Goal: Task Accomplishment & Management: Complete application form

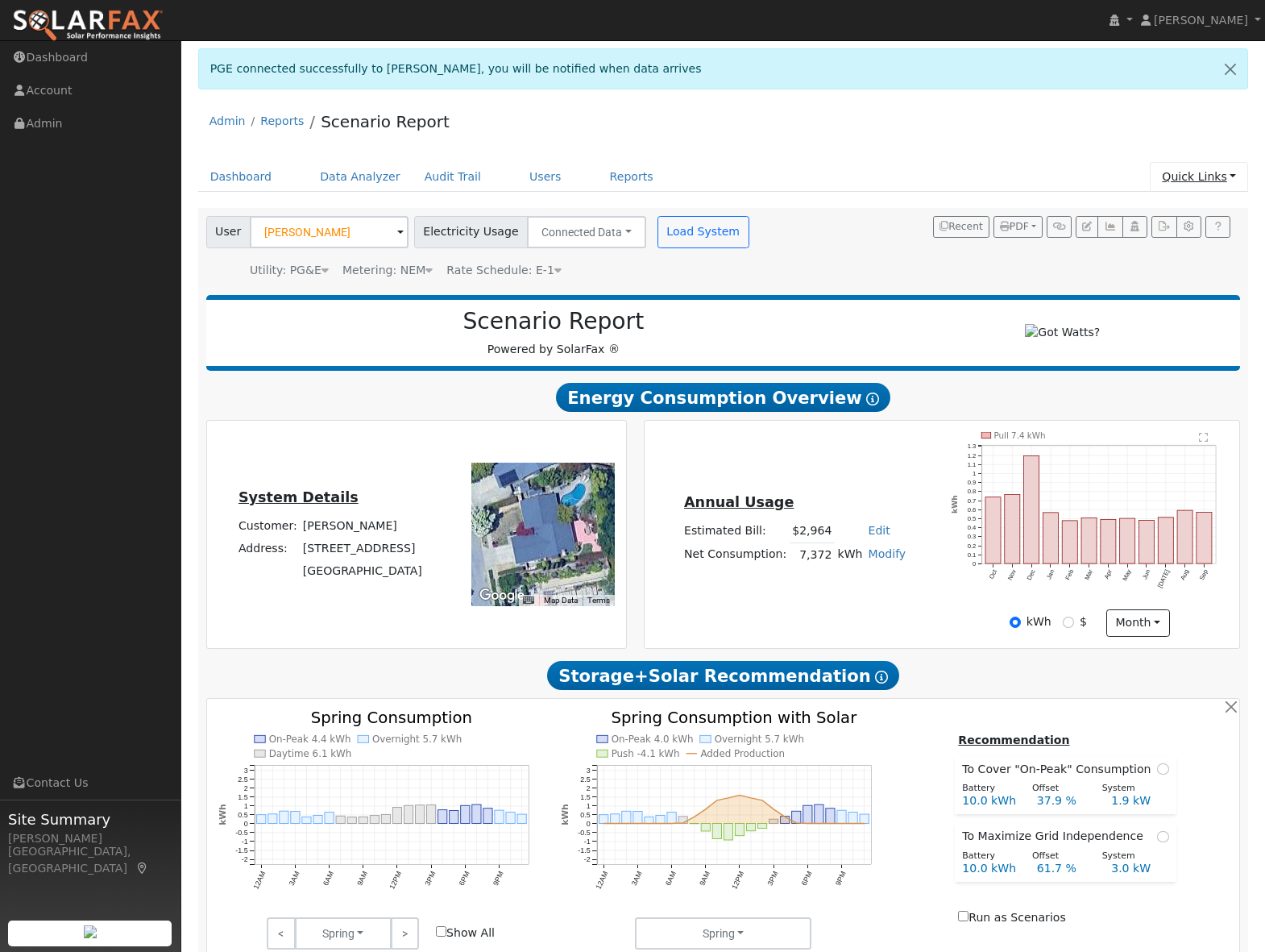
click at [1192, 179] on link "Quick Links" at bounding box center [1199, 176] width 98 height 30
click at [1167, 214] on link "Quick Add" at bounding box center [1166, 211] width 163 height 23
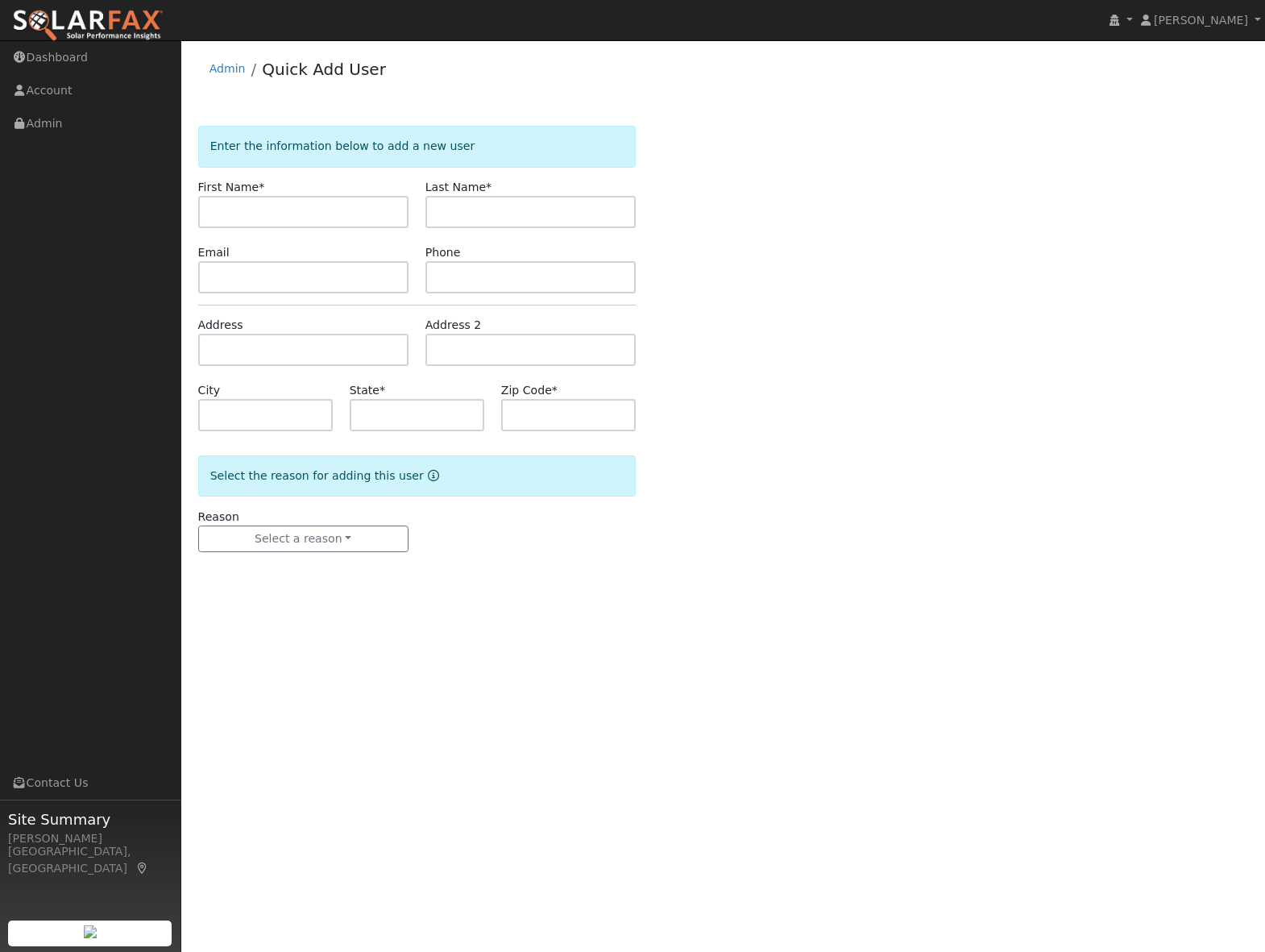
click at [228, 210] on input "text" at bounding box center [303, 212] width 211 height 32
type input "Jeremy"
type input "Weed"
paste input "jeremyweed@gmail.com"
type input "jeremyweed@gmail.com"
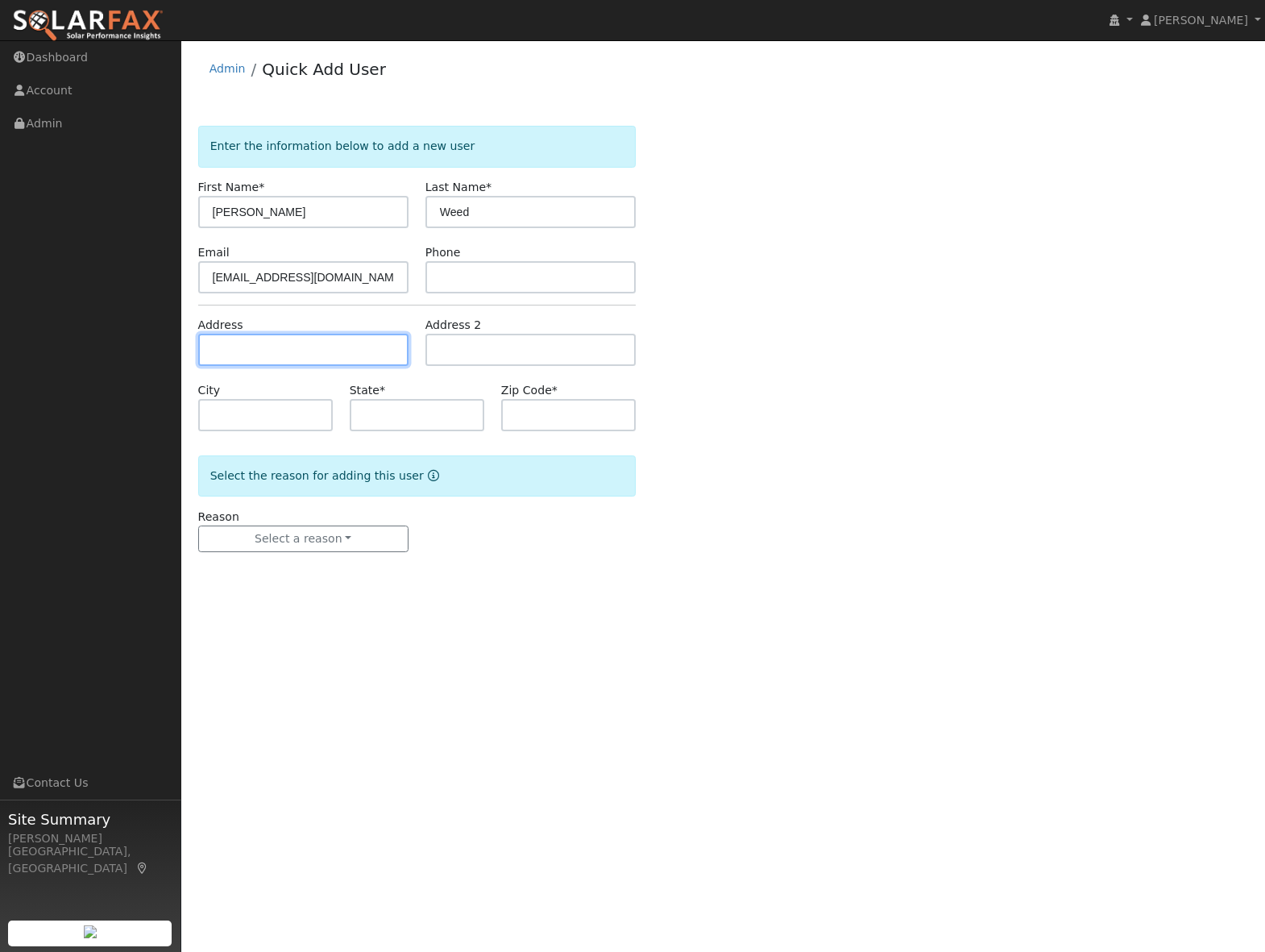
click at [252, 346] on input "text" at bounding box center [303, 349] width 211 height 32
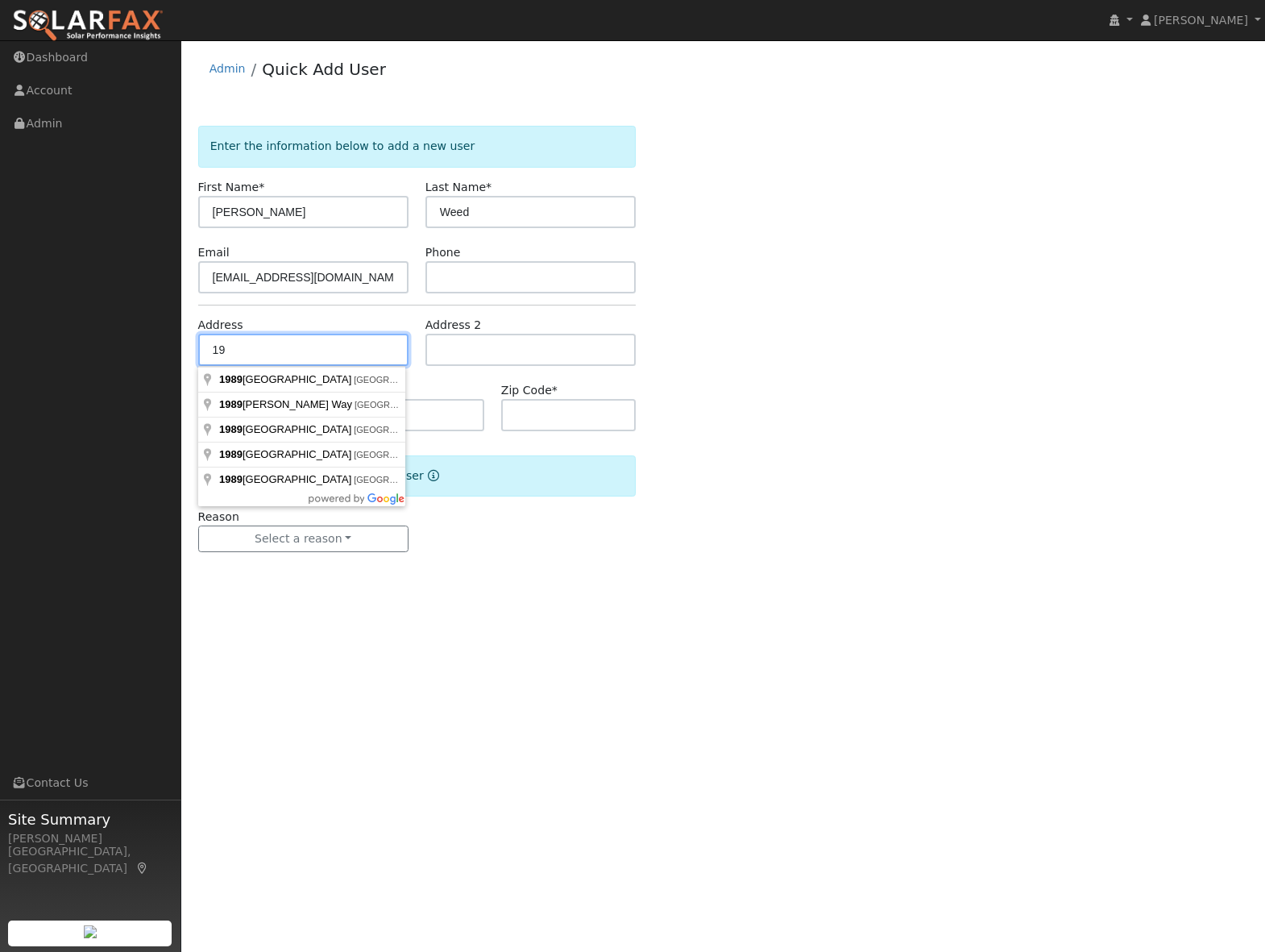
type input "1"
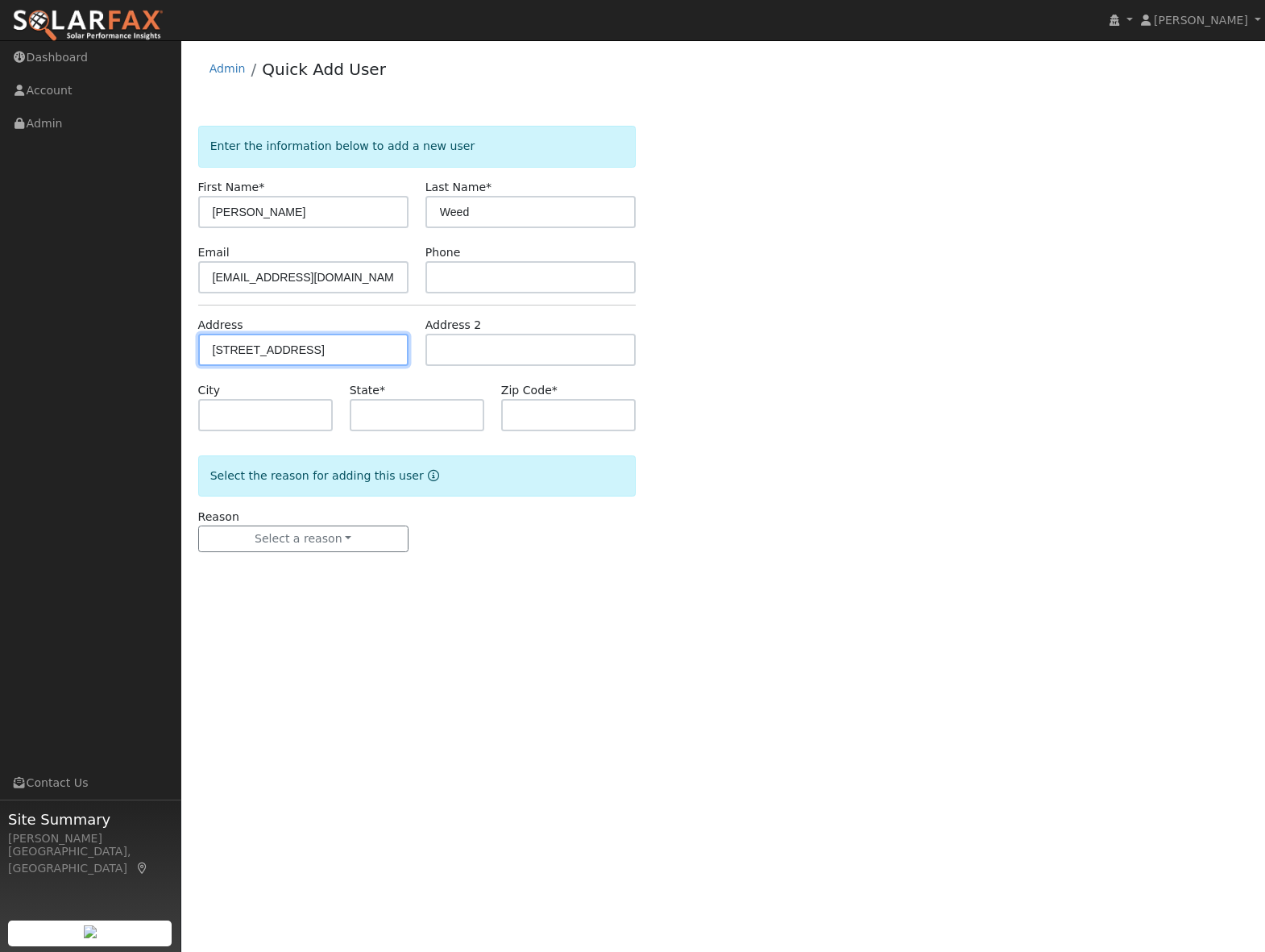
type input "3225 Broadmoor Drive"
type input "Fairfield"
type input "CA"
type input "94534"
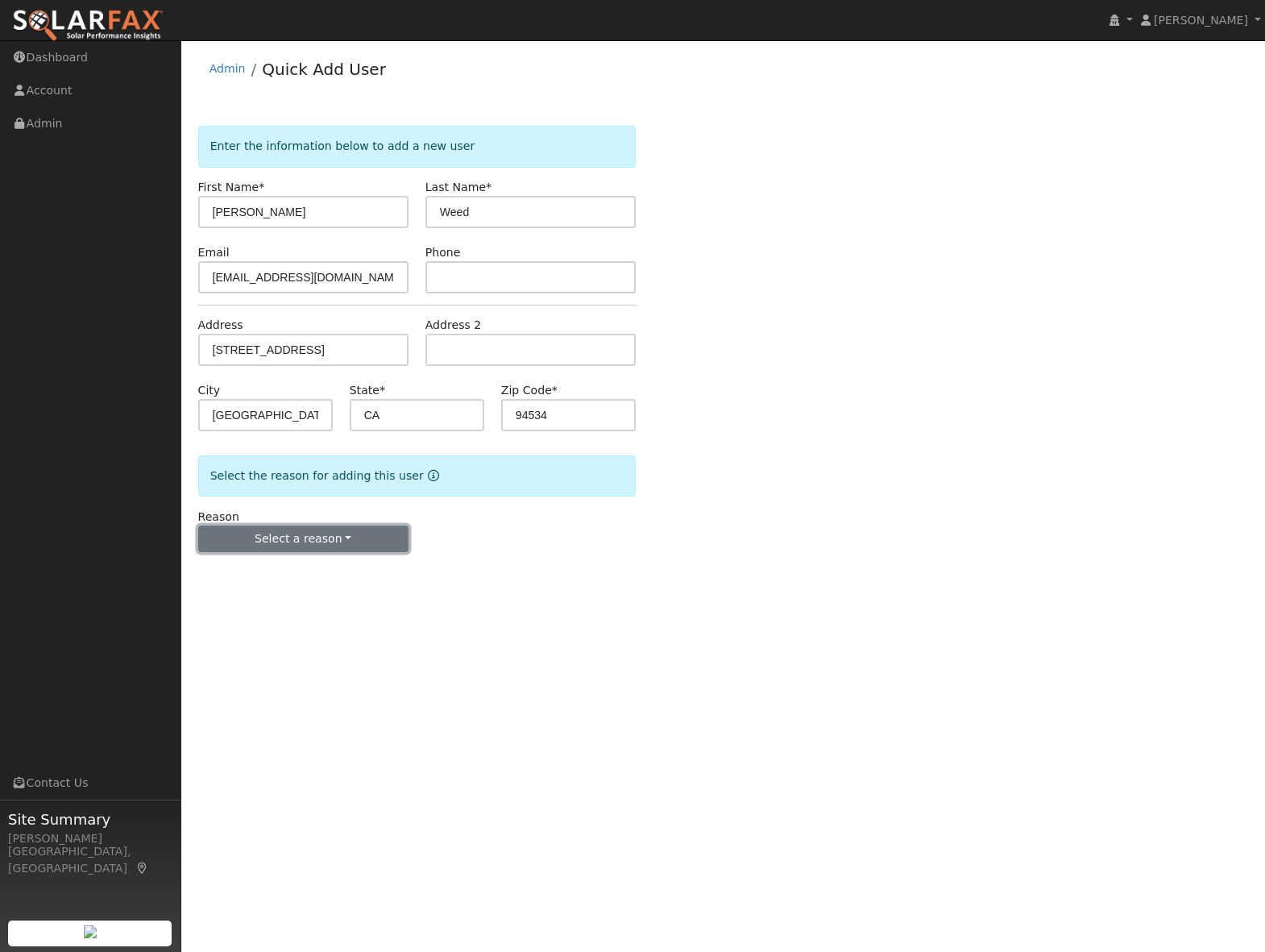
click at [331, 536] on button "Select a reason" at bounding box center [303, 539] width 211 height 27
click at [295, 571] on link "New lead" at bounding box center [288, 572] width 179 height 23
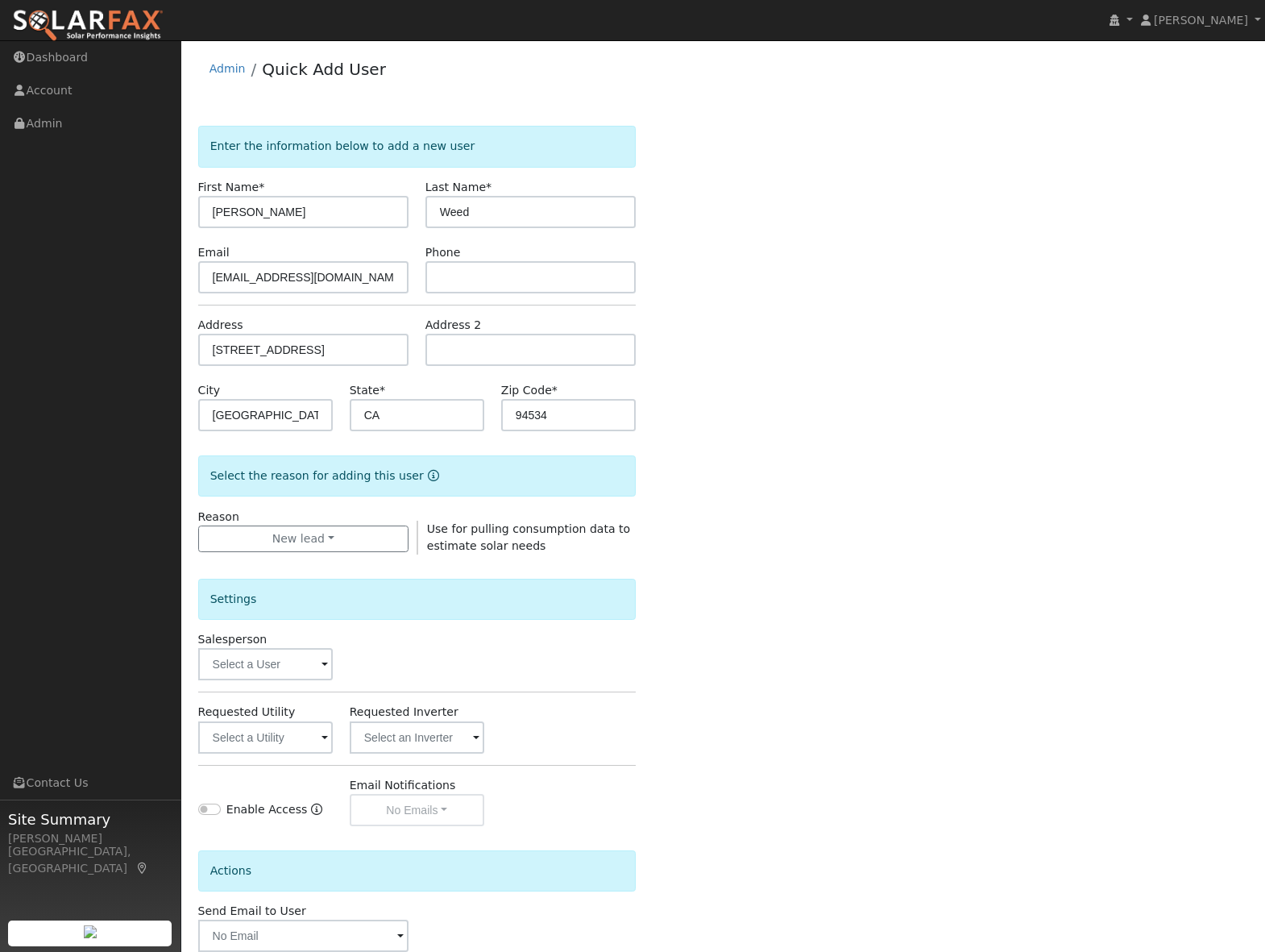
scroll to position [92, 0]
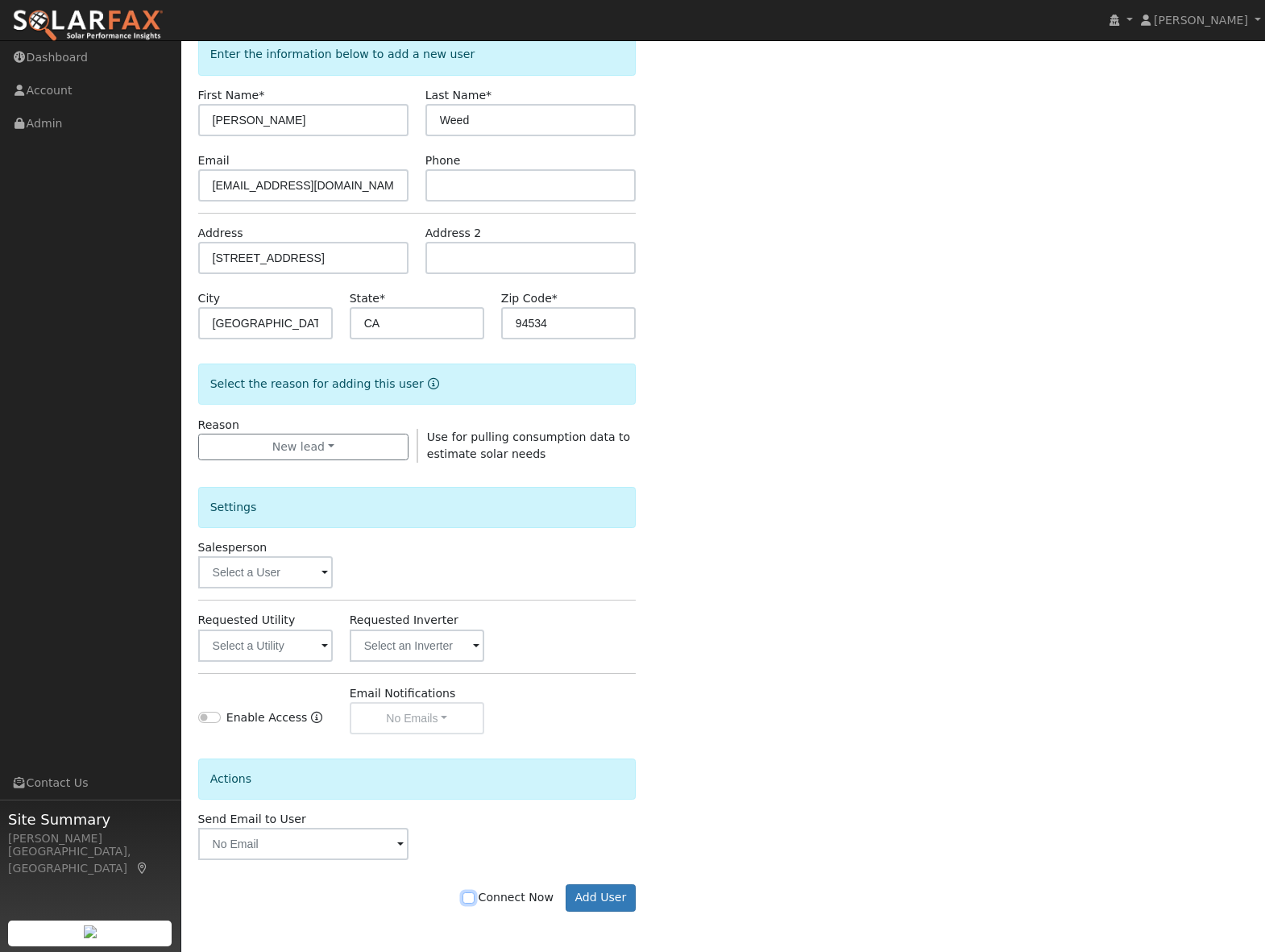
click at [474, 900] on input "Connect Now" at bounding box center [468, 897] width 11 height 11
checkbox input "true"
click at [601, 894] on button "Add User" at bounding box center [601, 898] width 70 height 27
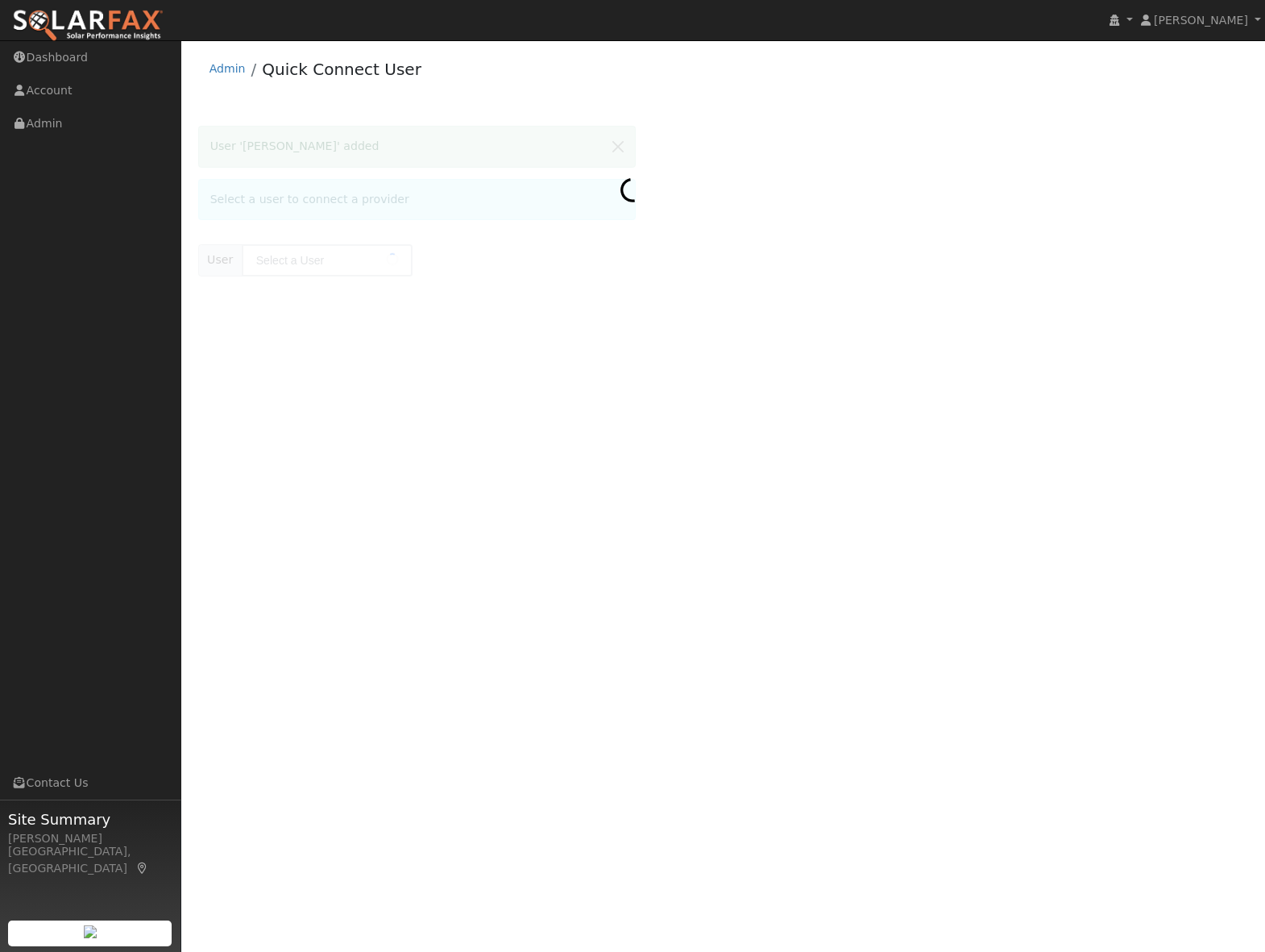
type input "Jeremy Weed"
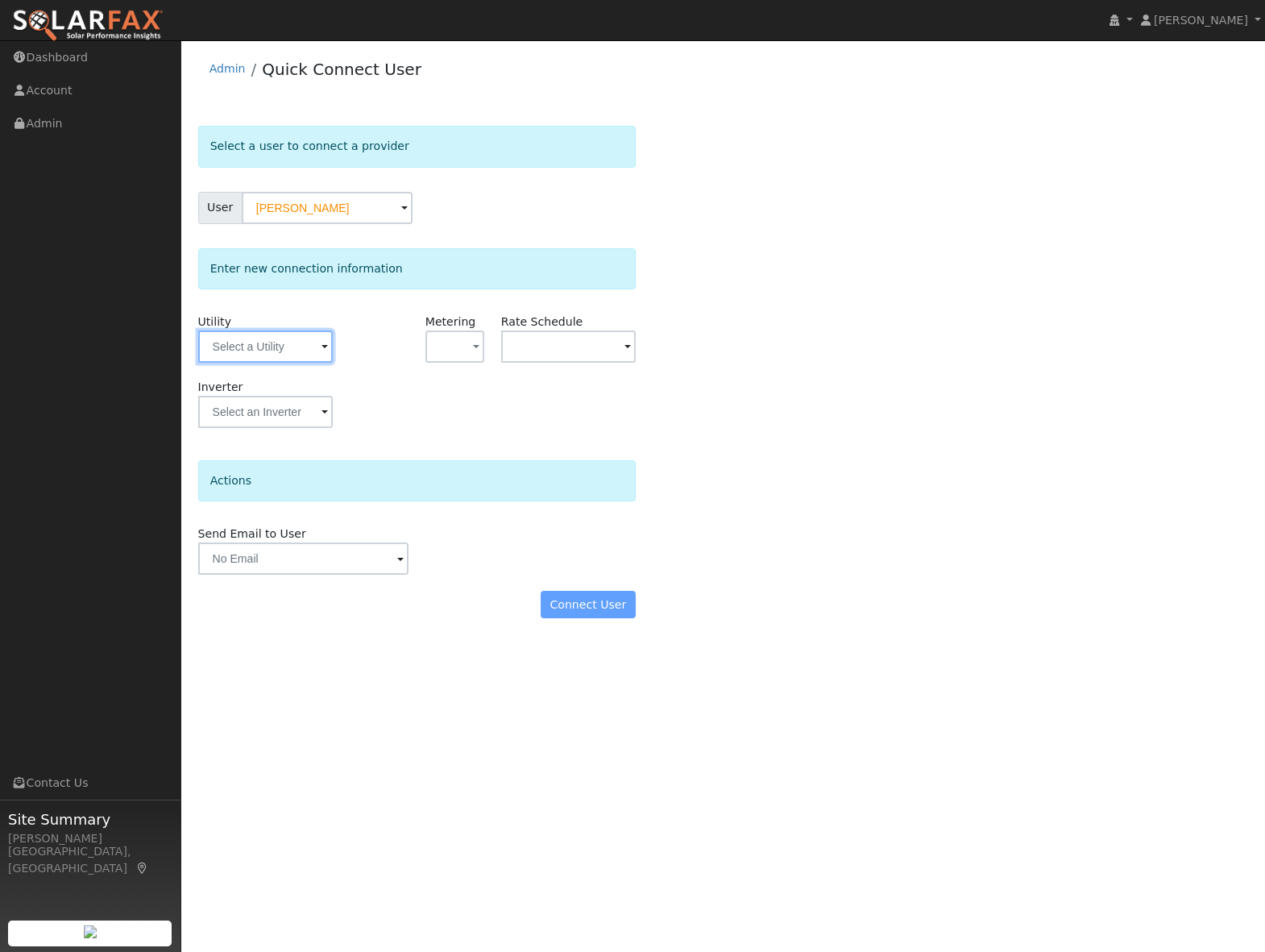
click at [239, 355] on input "text" at bounding box center [265, 347] width 135 height 32
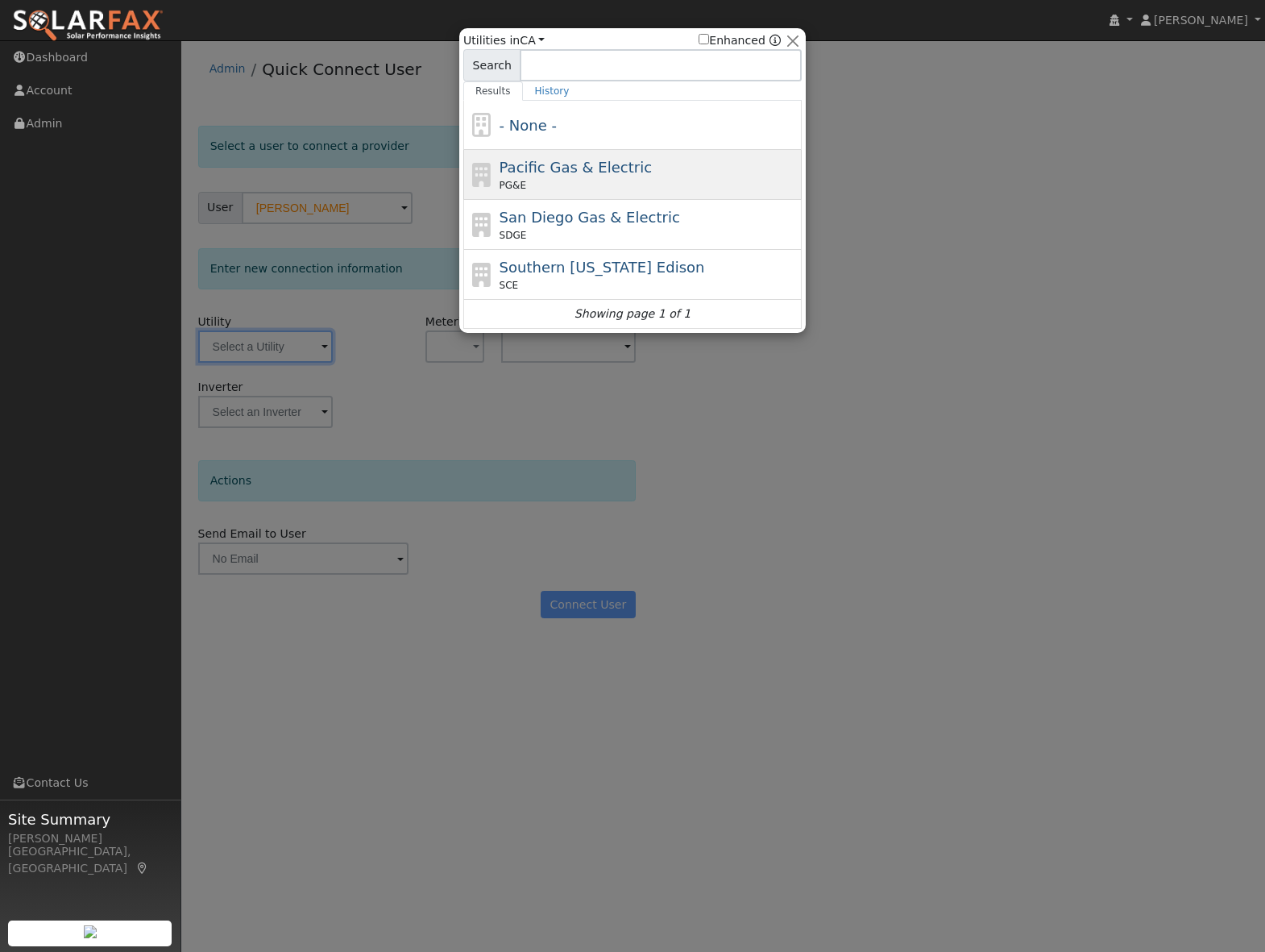
click at [619, 159] on span "Pacific Gas & Electric" at bounding box center [576, 168] width 152 height 17
type input "PG&E"
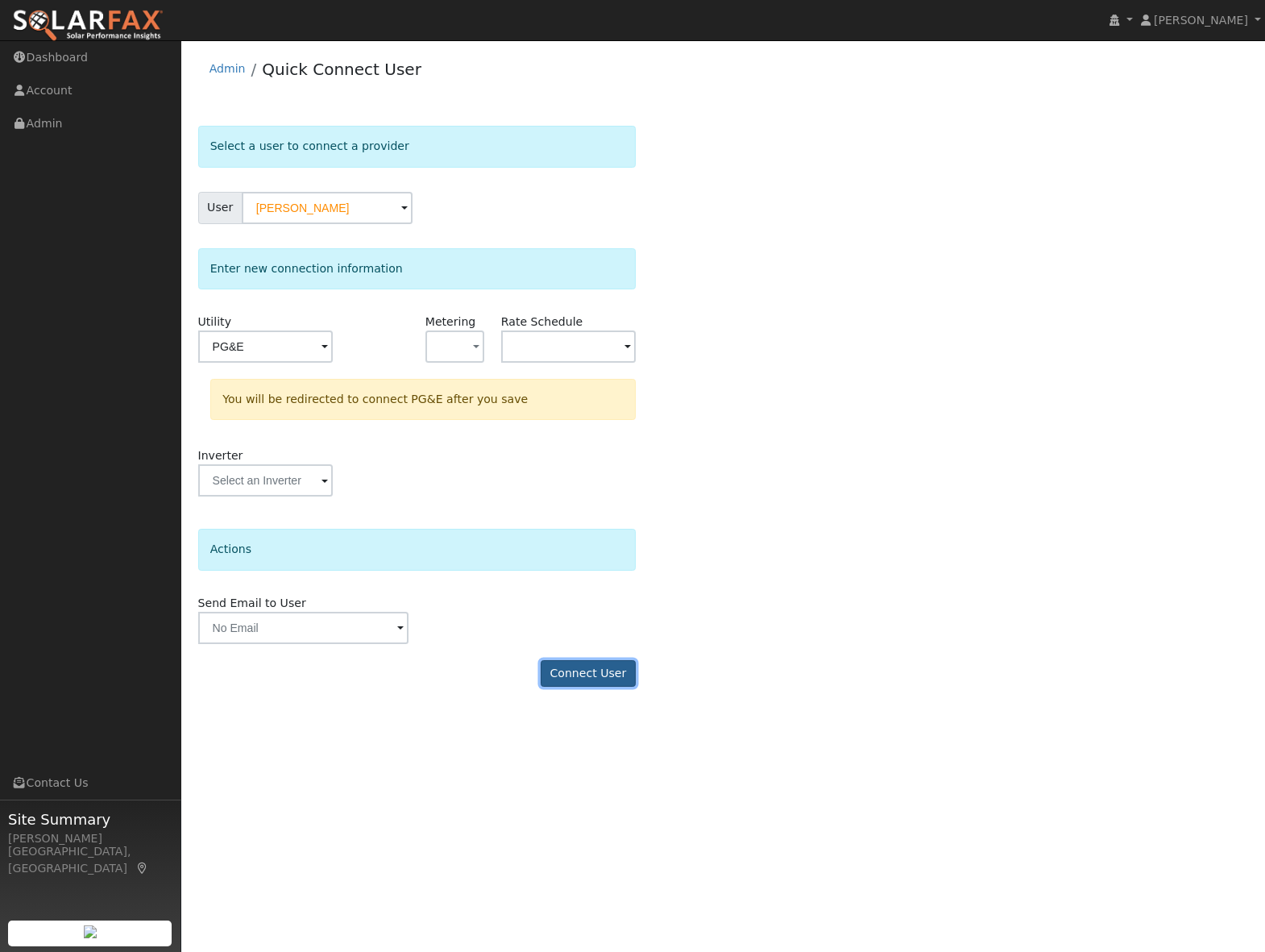
click at [602, 681] on button "Connect User" at bounding box center [588, 674] width 95 height 27
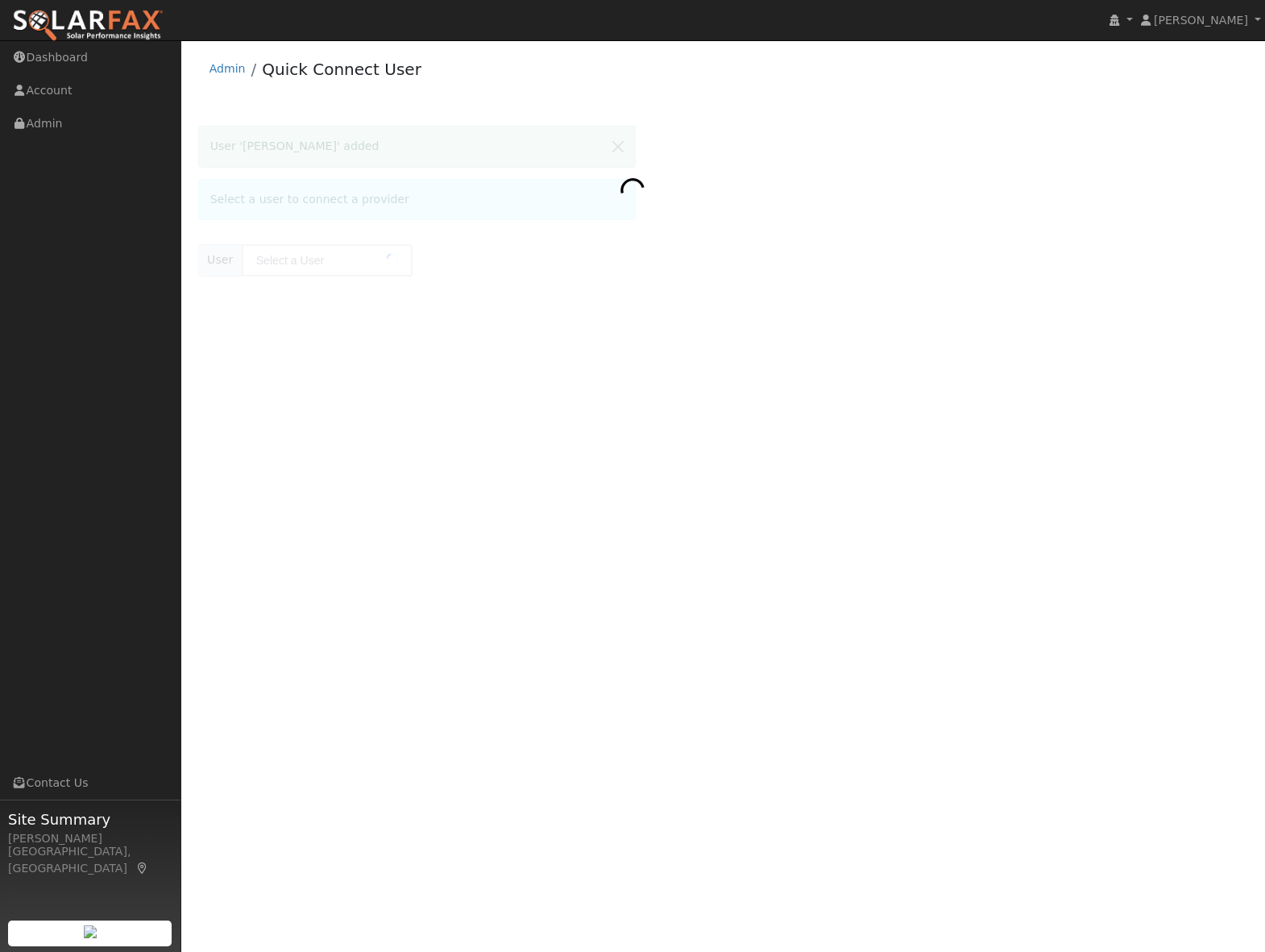
type input "[PERSON_NAME]"
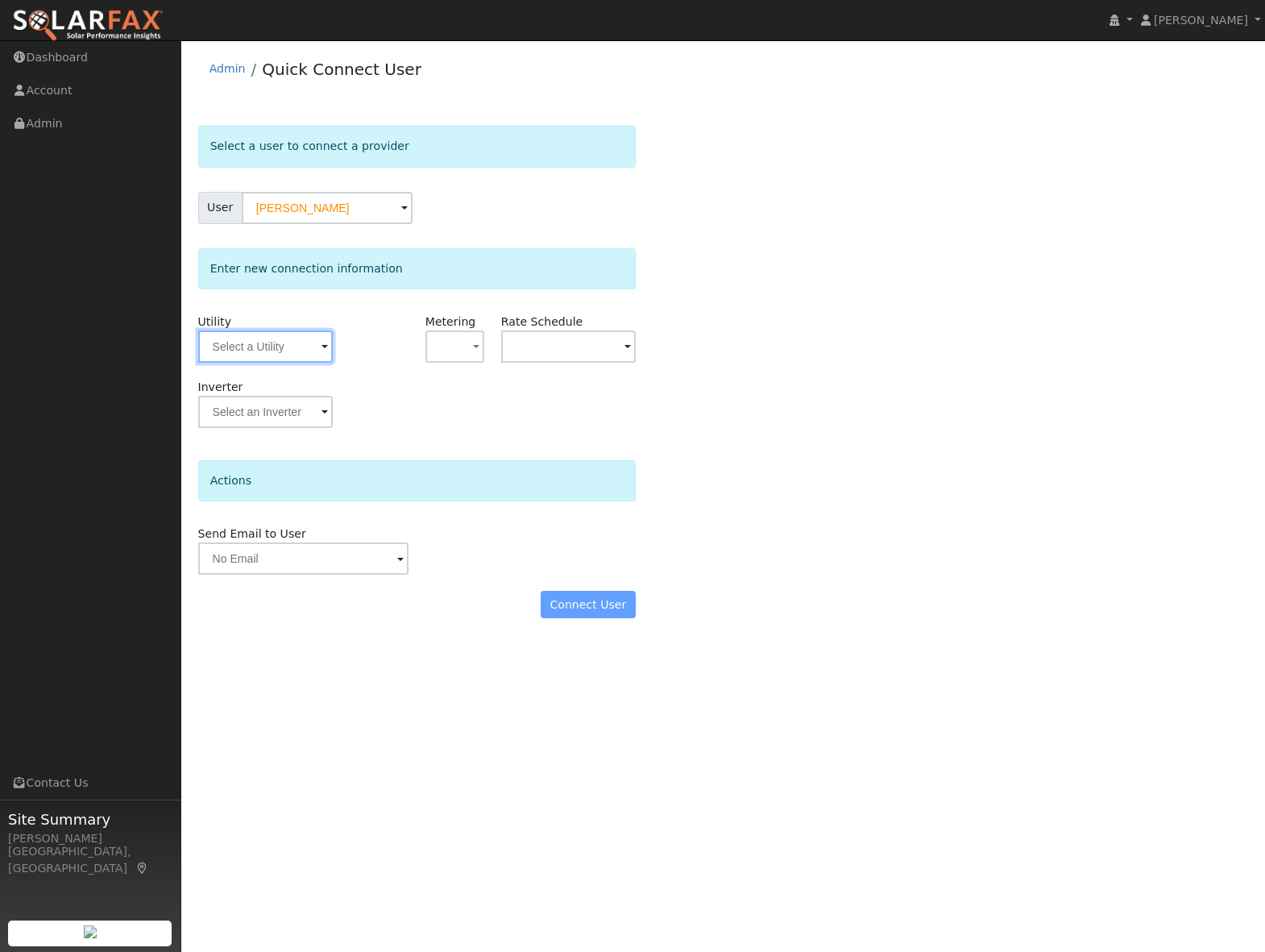
click at [272, 333] on input "text" at bounding box center [265, 347] width 135 height 32
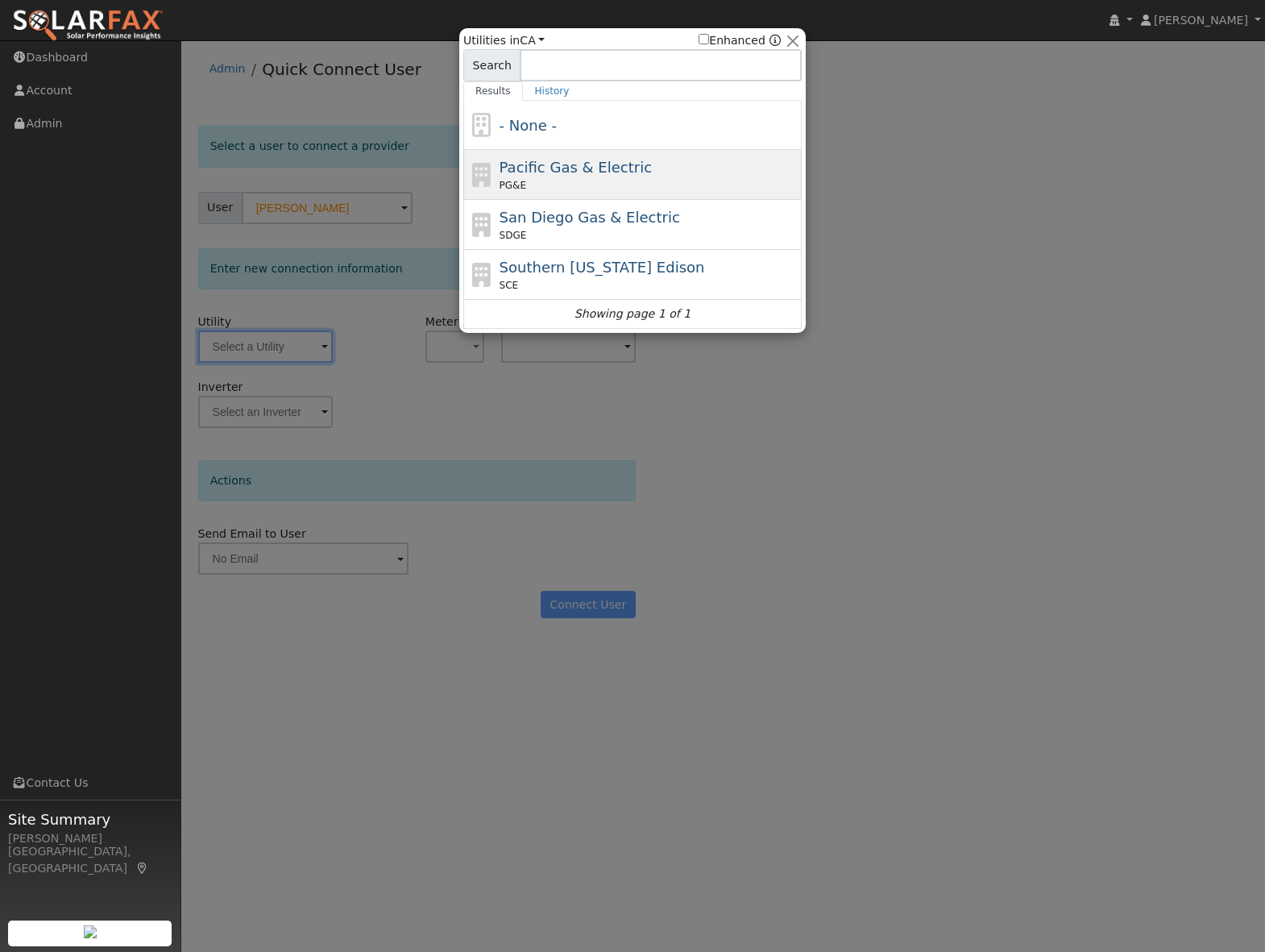
click at [587, 172] on span "Pacific Gas & Electric" at bounding box center [576, 168] width 152 height 17
type input "PG&E"
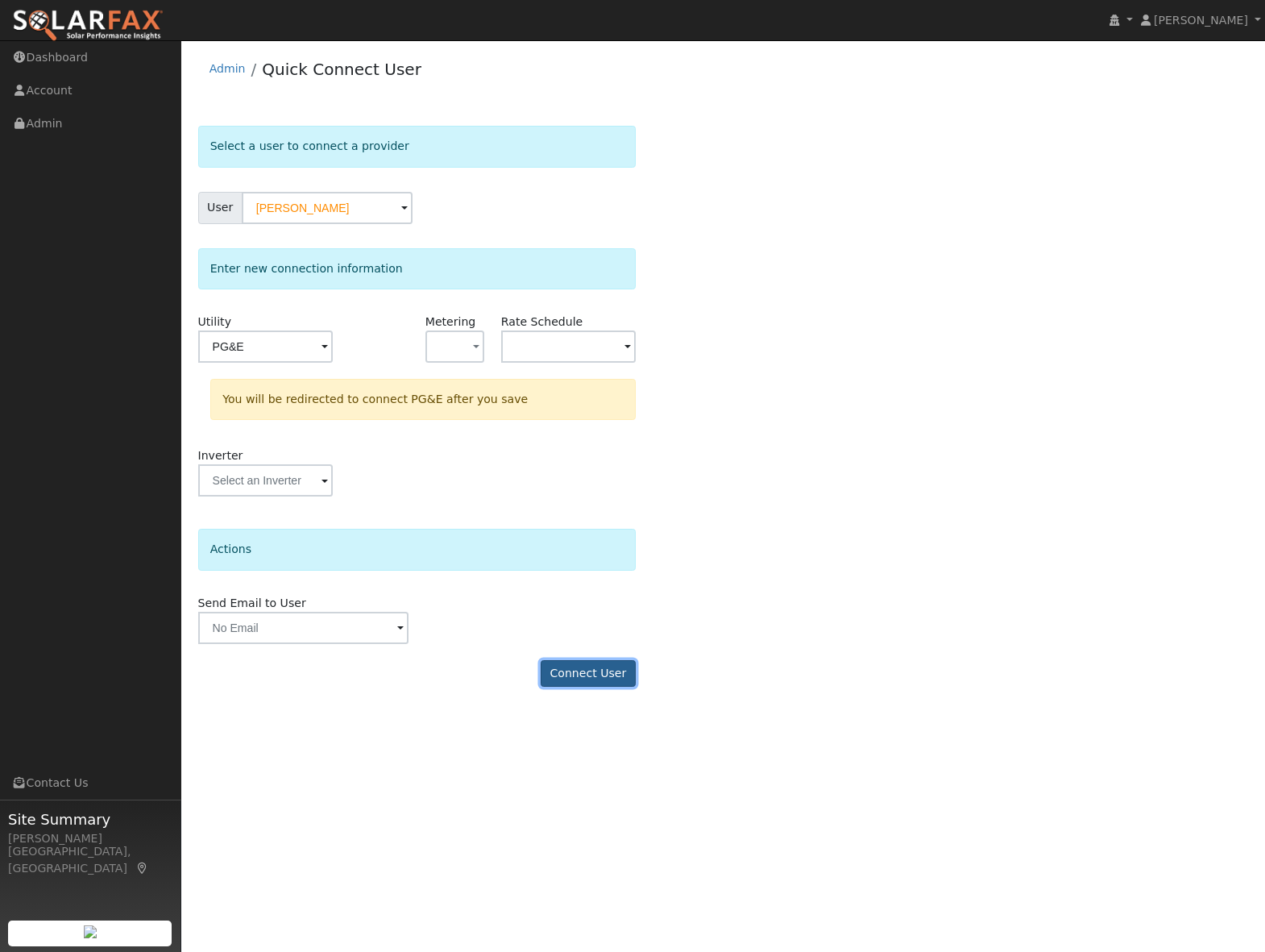
click at [588, 665] on button "Connect User" at bounding box center [588, 674] width 95 height 27
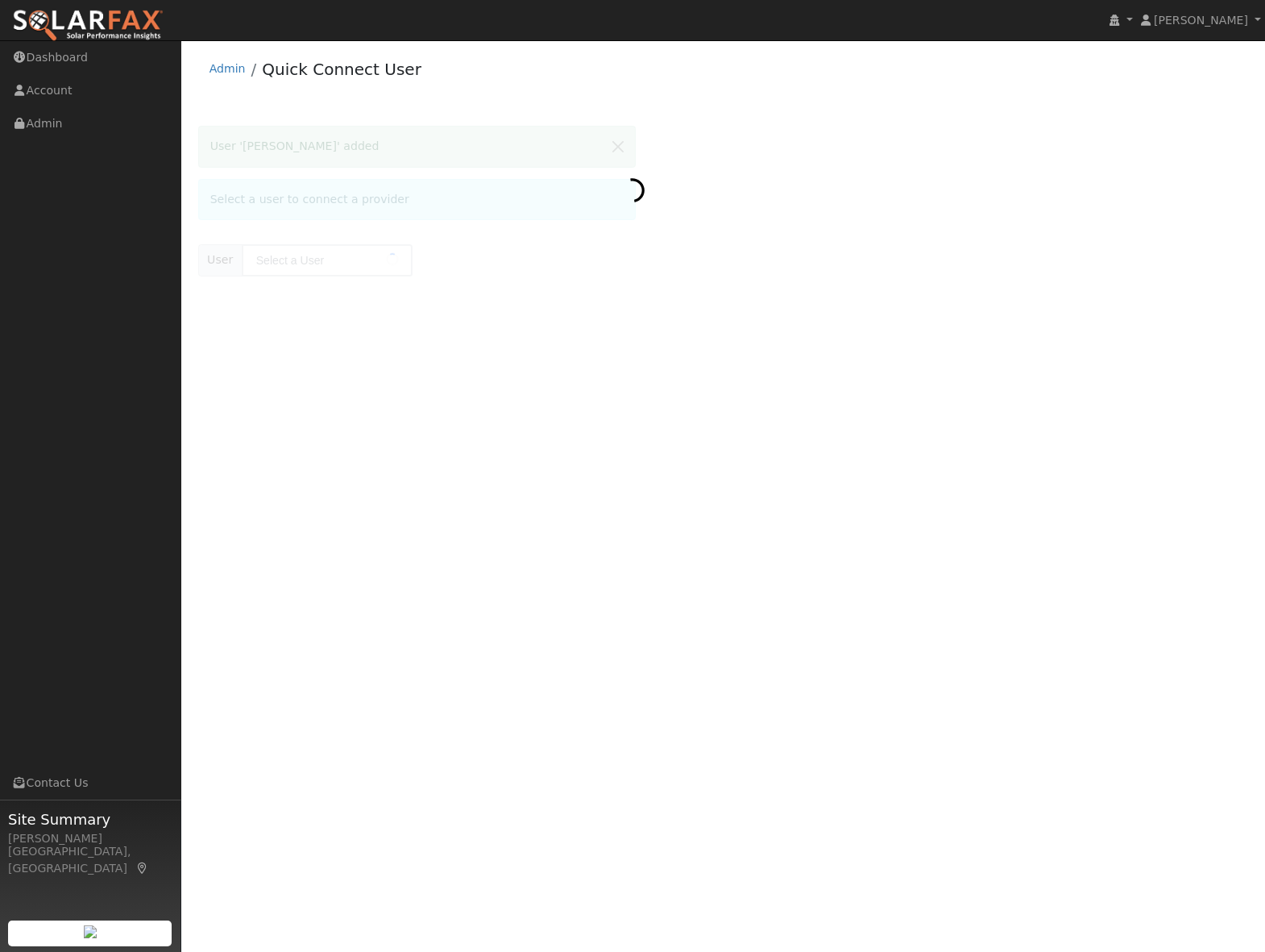
type input "Jeremy Weed"
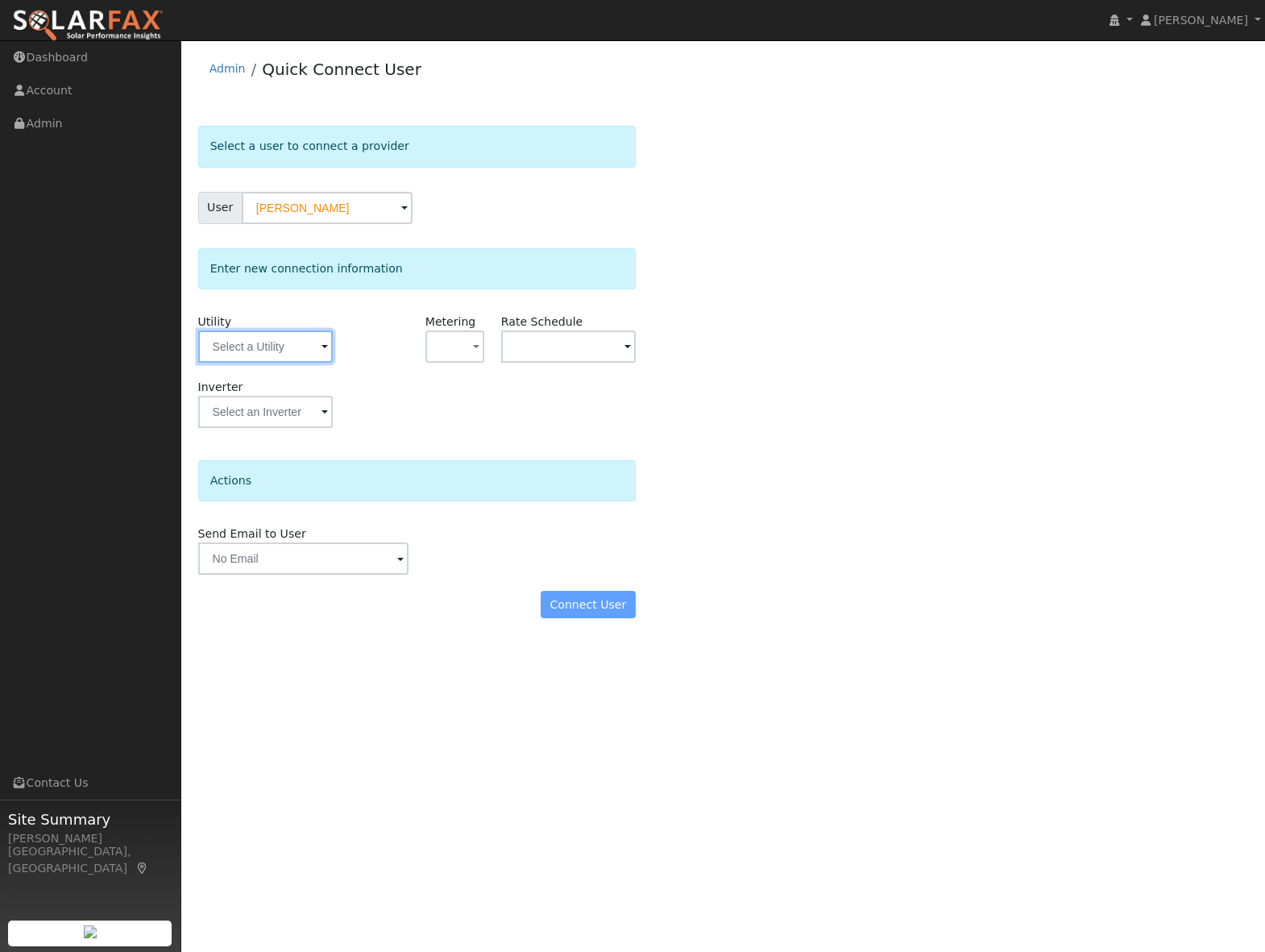
click at [296, 356] on input "text" at bounding box center [265, 347] width 135 height 32
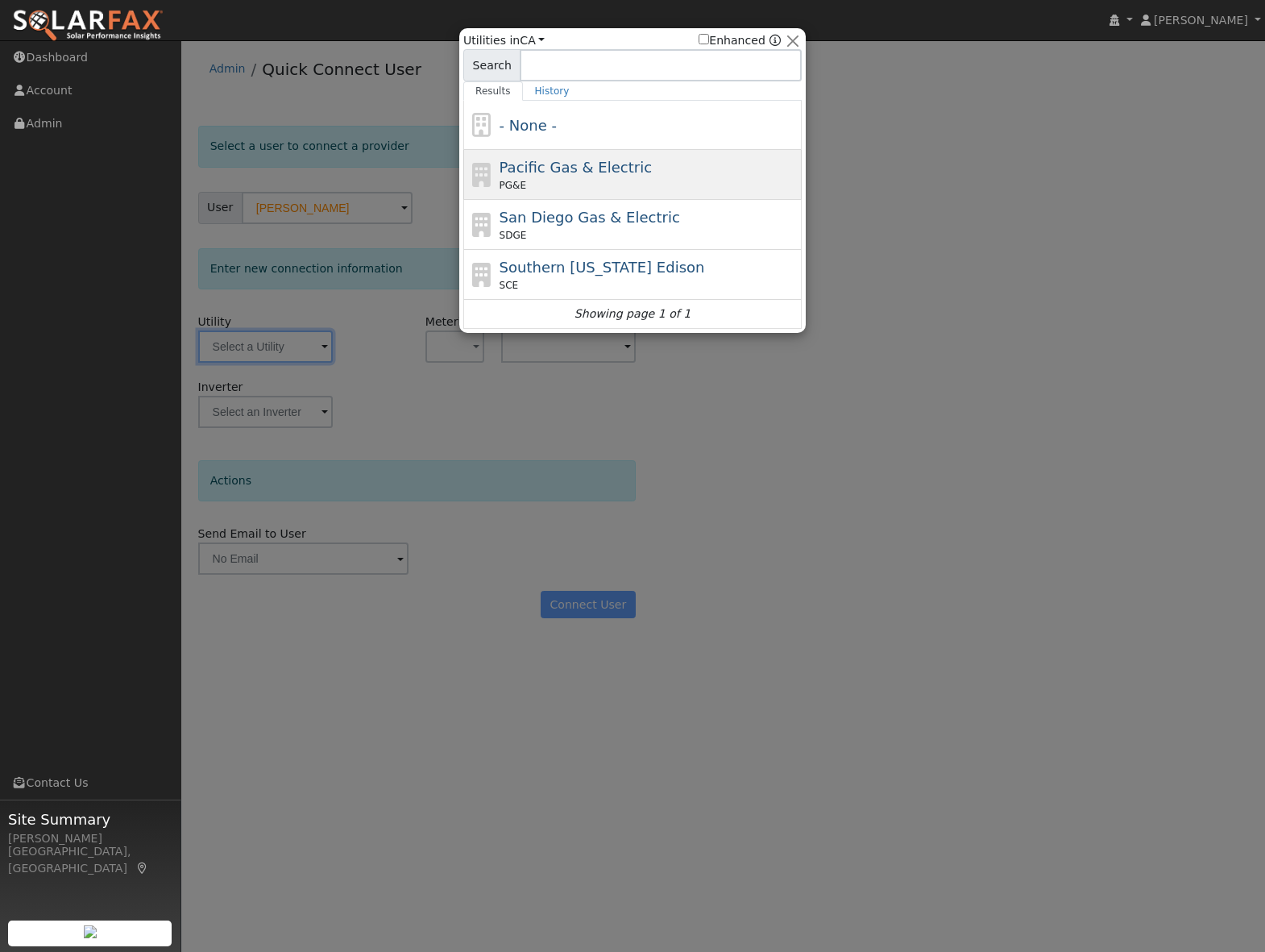
click at [528, 180] on div "PG&E" at bounding box center [649, 185] width 299 height 14
type input "PG&E"
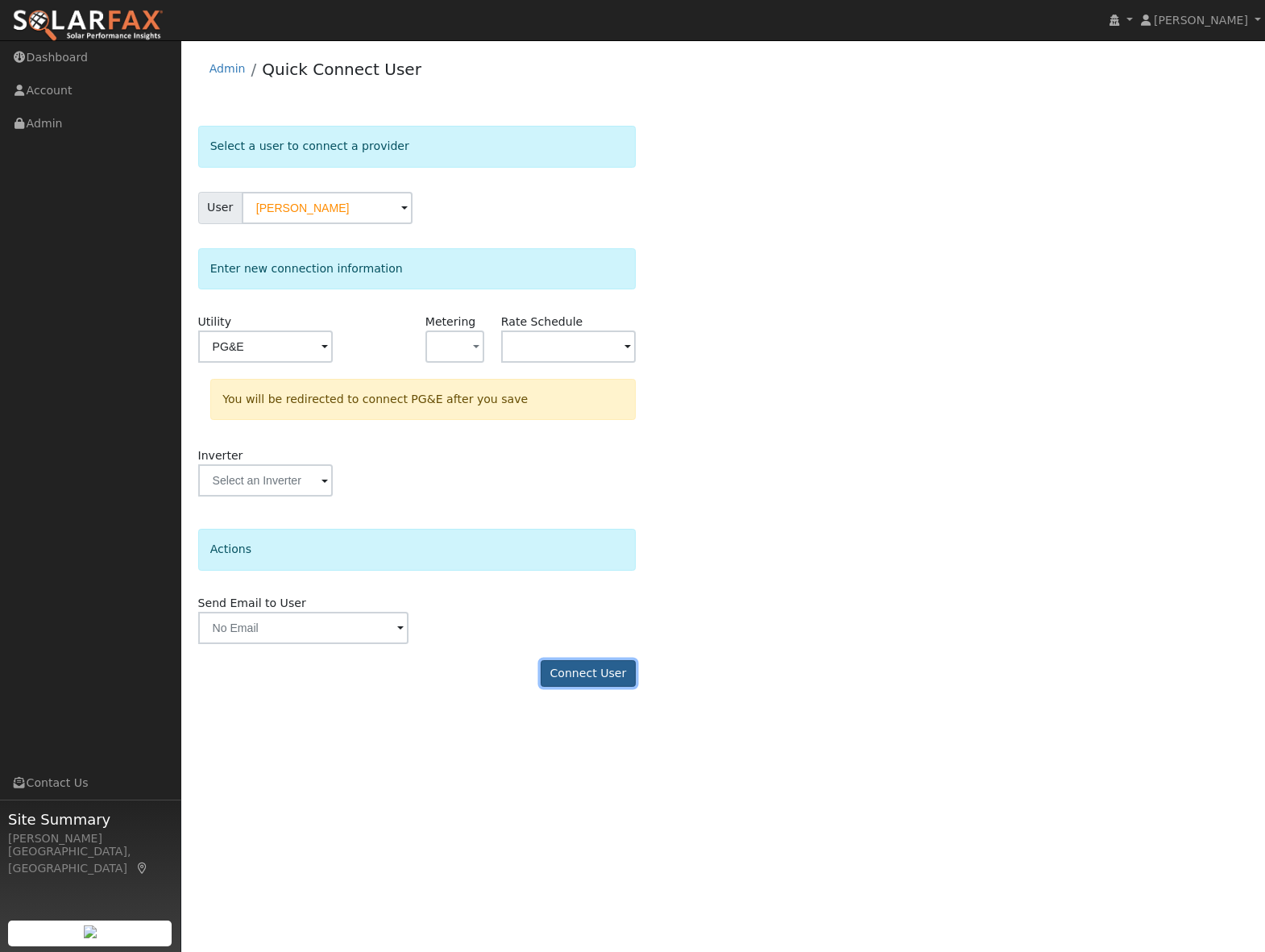
click at [582, 682] on button "Connect User" at bounding box center [588, 674] width 95 height 27
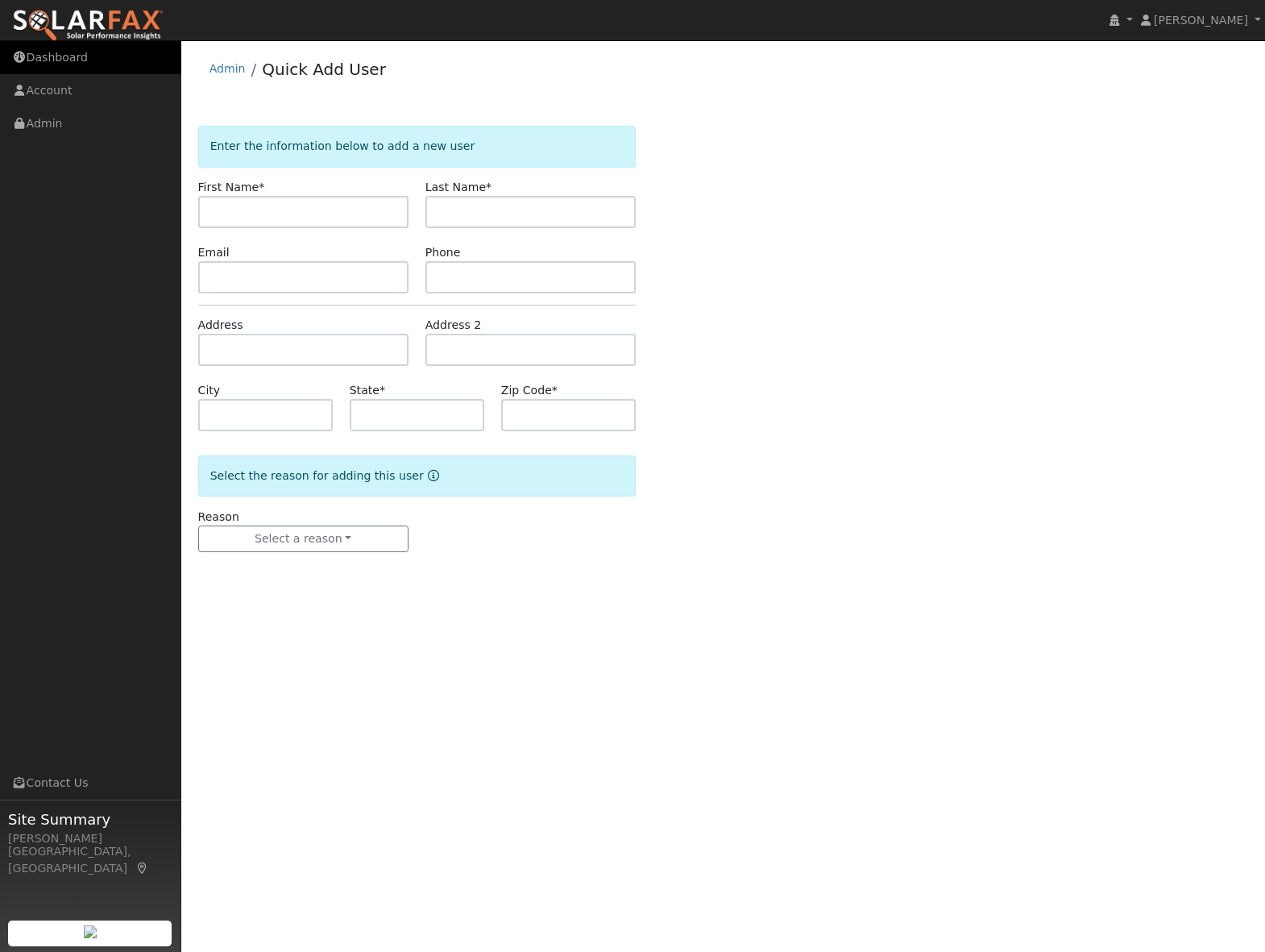
click at [60, 52] on link "Dashboard" at bounding box center [91, 58] width 181 height 33
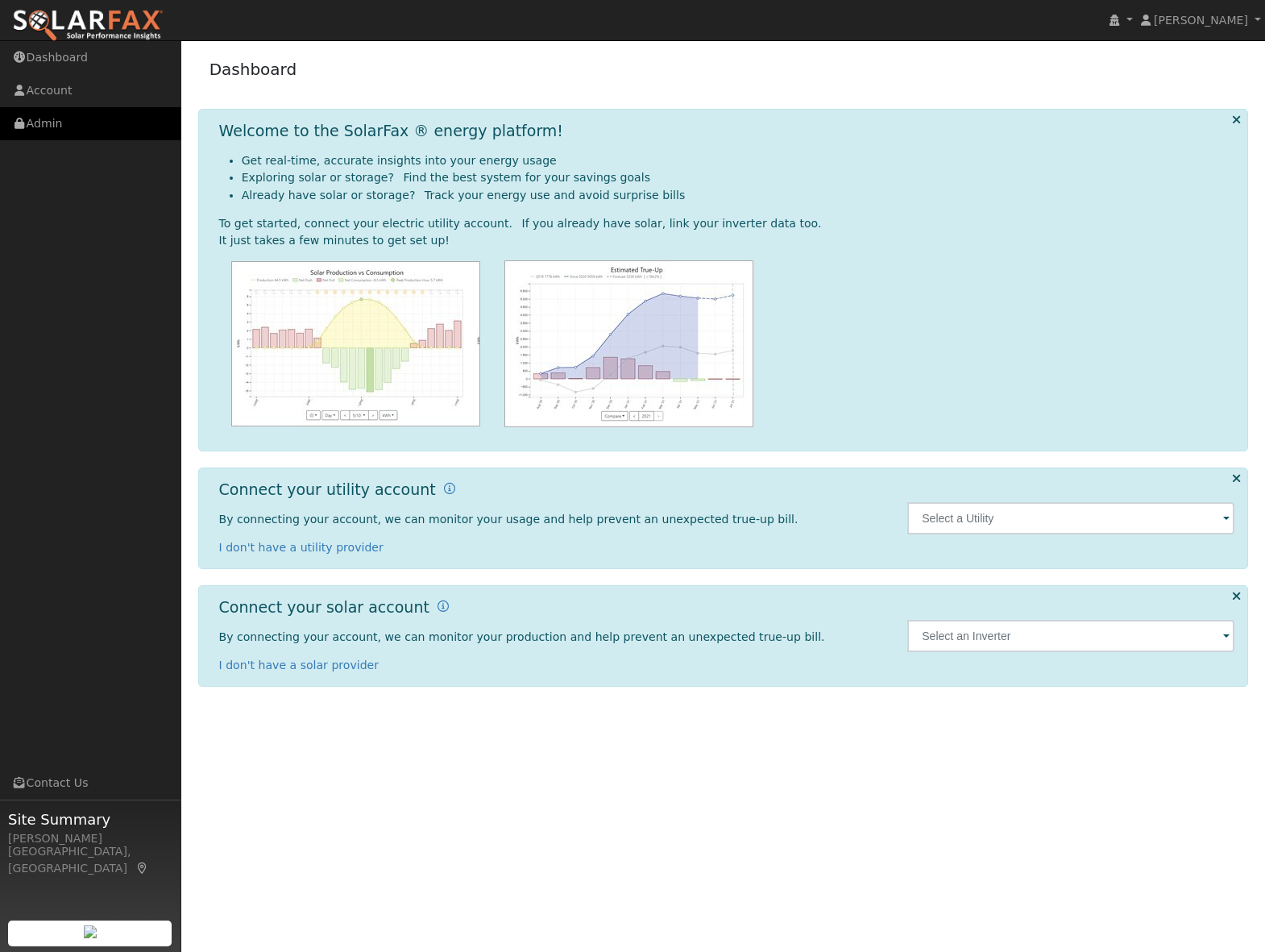
click at [48, 114] on link "Admin" at bounding box center [91, 124] width 181 height 33
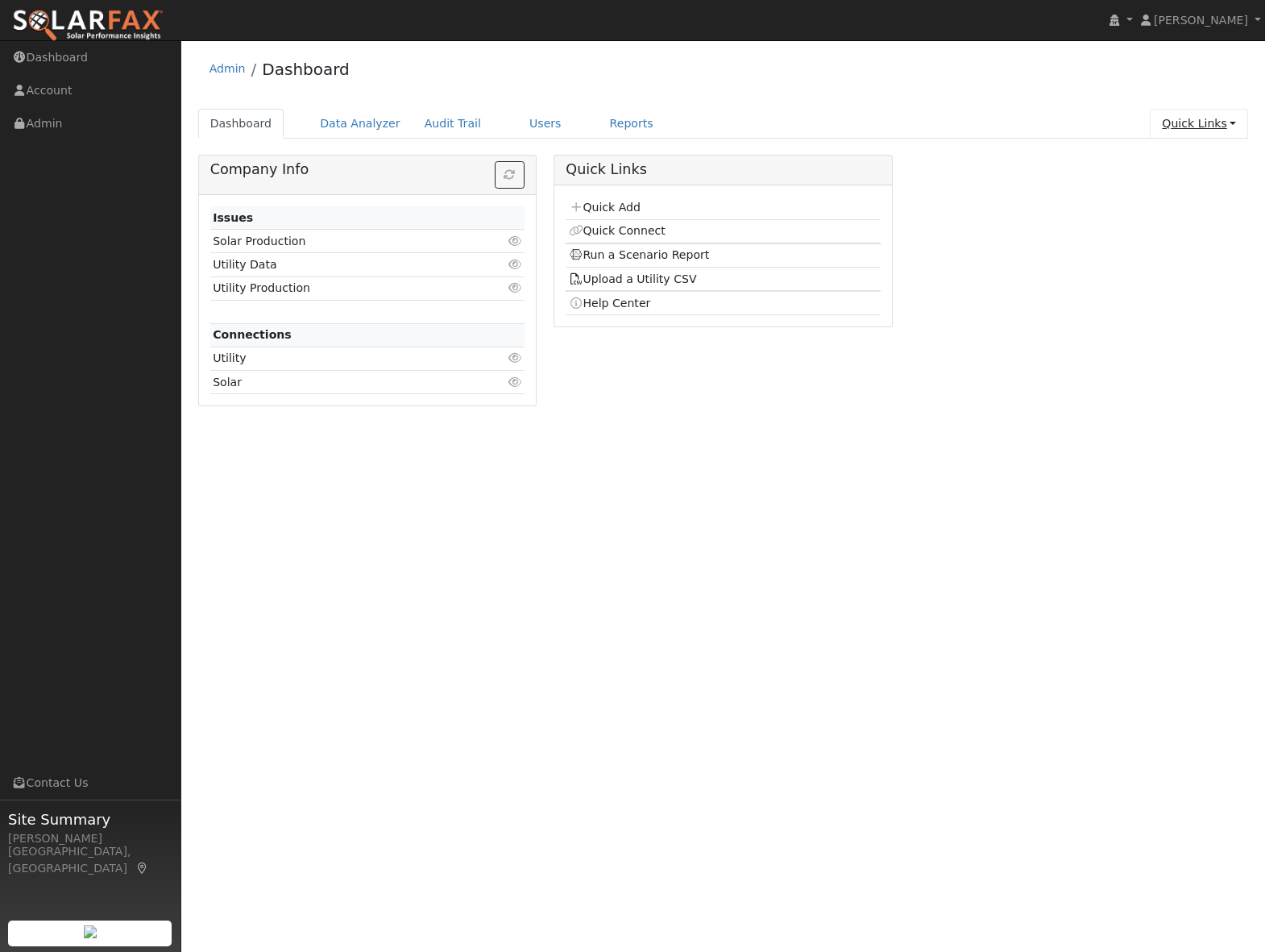
click at [1202, 118] on link "Quick Links" at bounding box center [1199, 124] width 98 height 30
click at [1165, 152] on link "Quick Add" at bounding box center [1166, 157] width 163 height 23
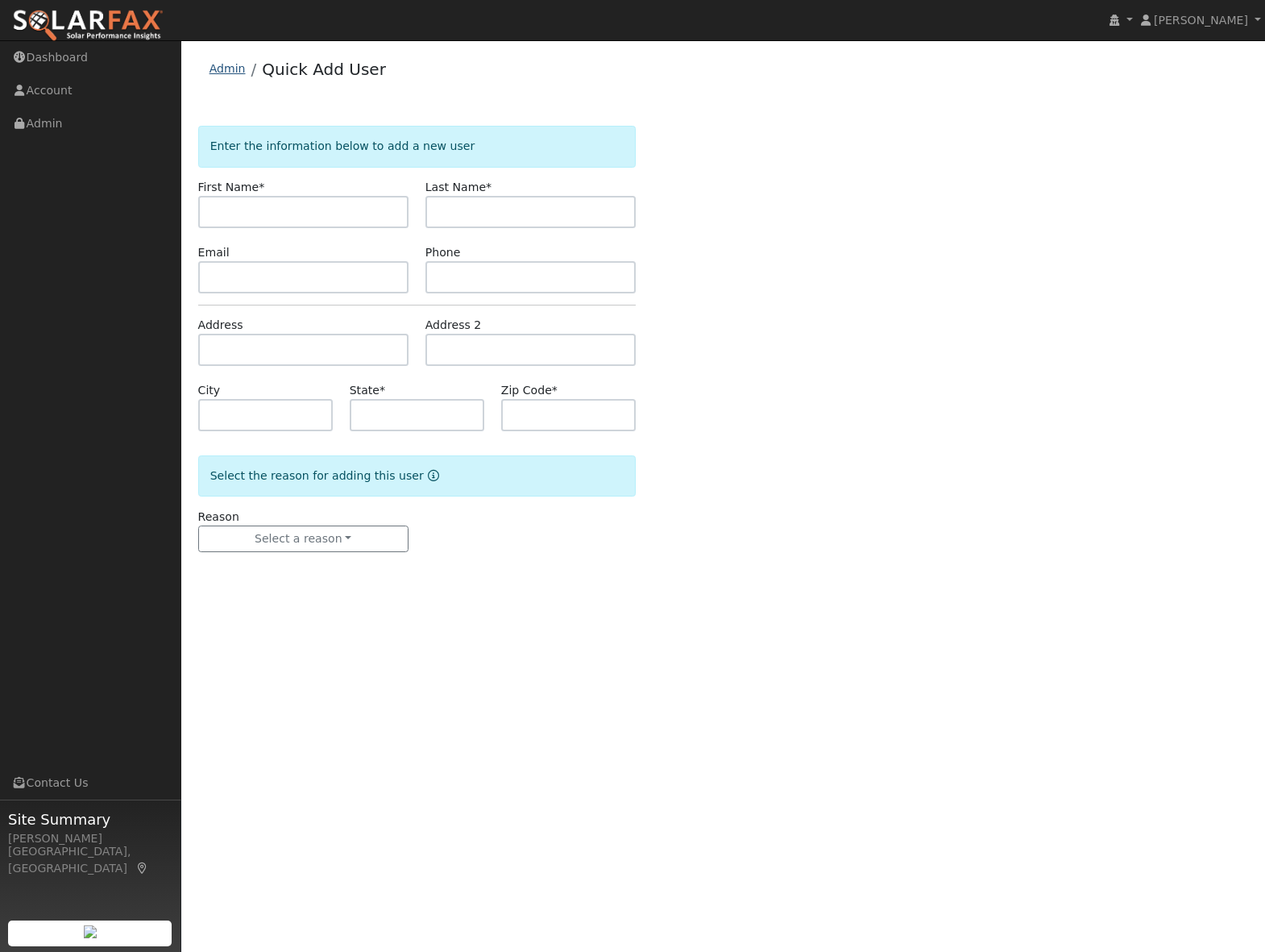
click at [224, 73] on link "Admin" at bounding box center [228, 68] width 36 height 13
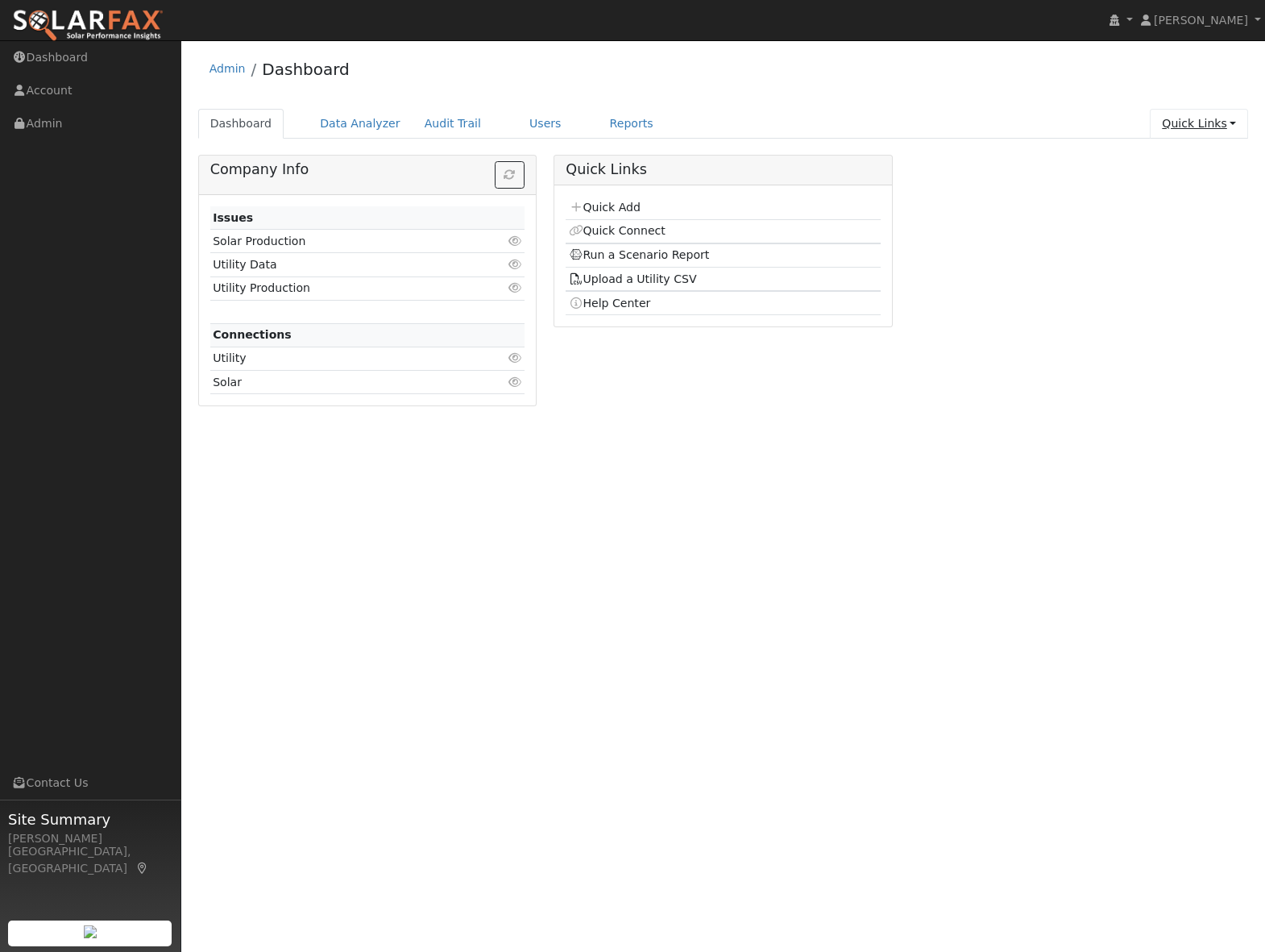
click at [1207, 121] on link "Quick Links" at bounding box center [1199, 124] width 98 height 30
click at [1205, 178] on link "Quick Connect" at bounding box center [1166, 180] width 163 height 23
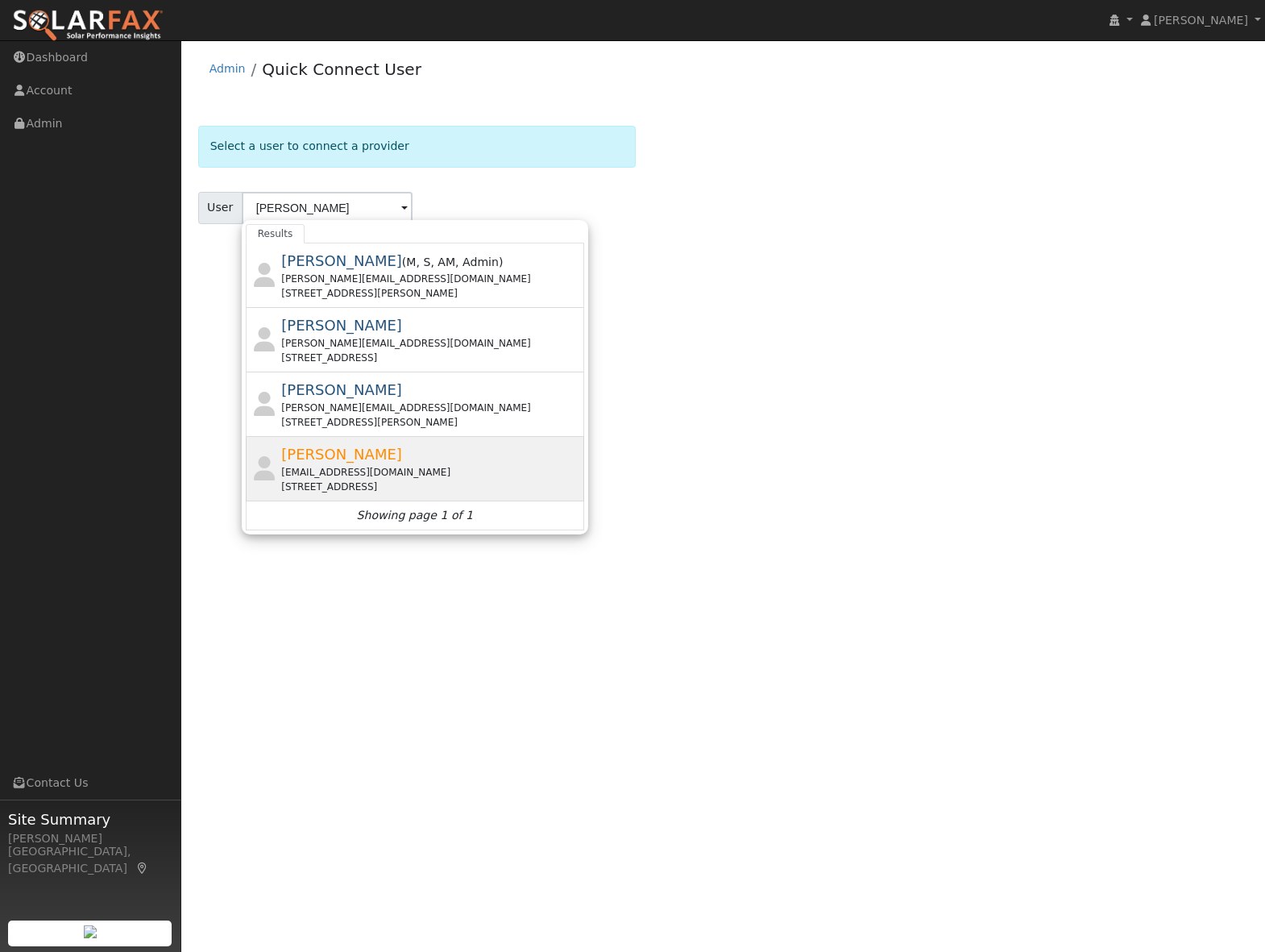
click at [318, 473] on div "jeremyweed@gmail.com" at bounding box center [430, 472] width 299 height 14
type input "Jeremy Weed"
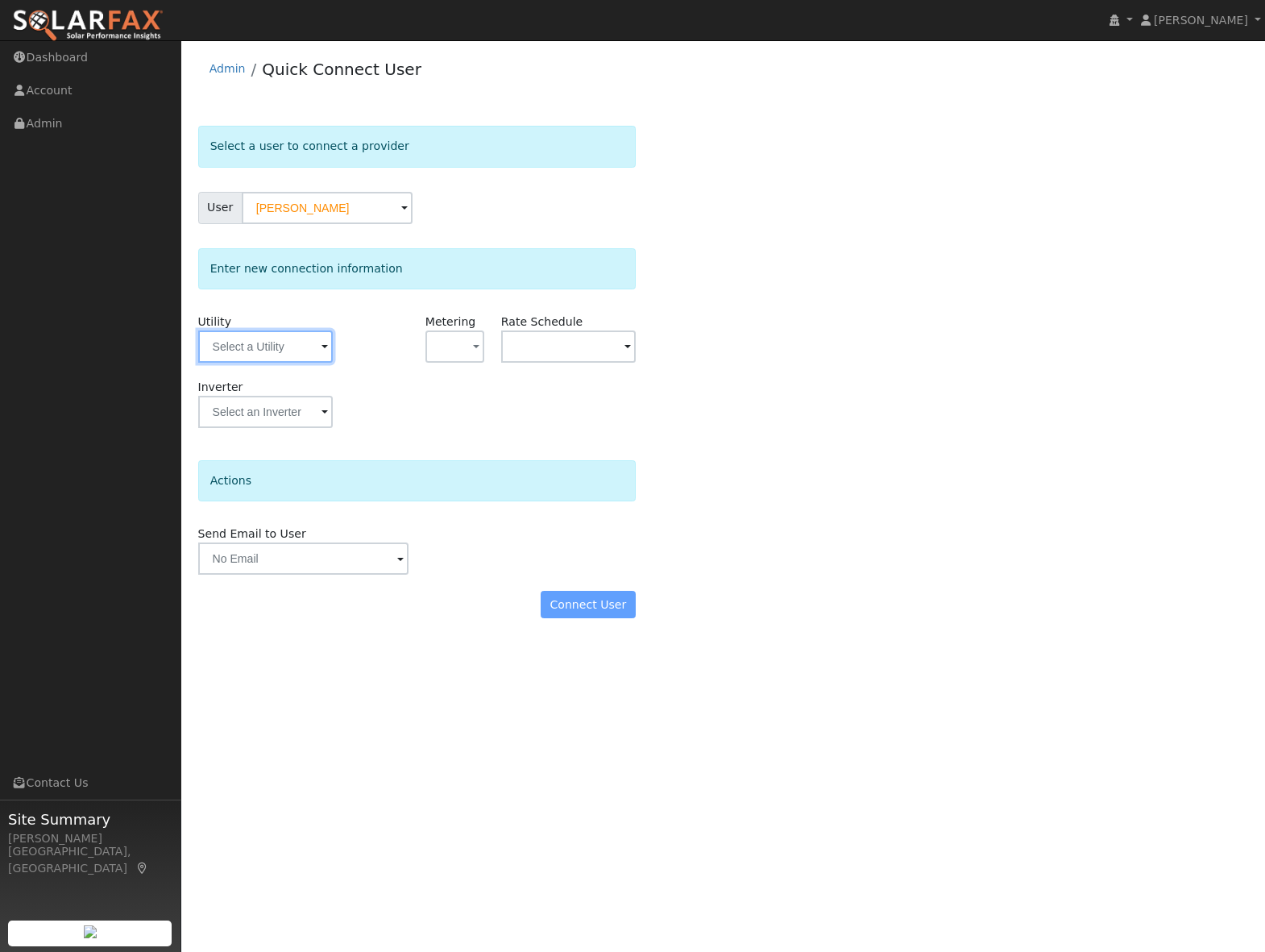
click at [261, 342] on input "text" at bounding box center [265, 347] width 135 height 32
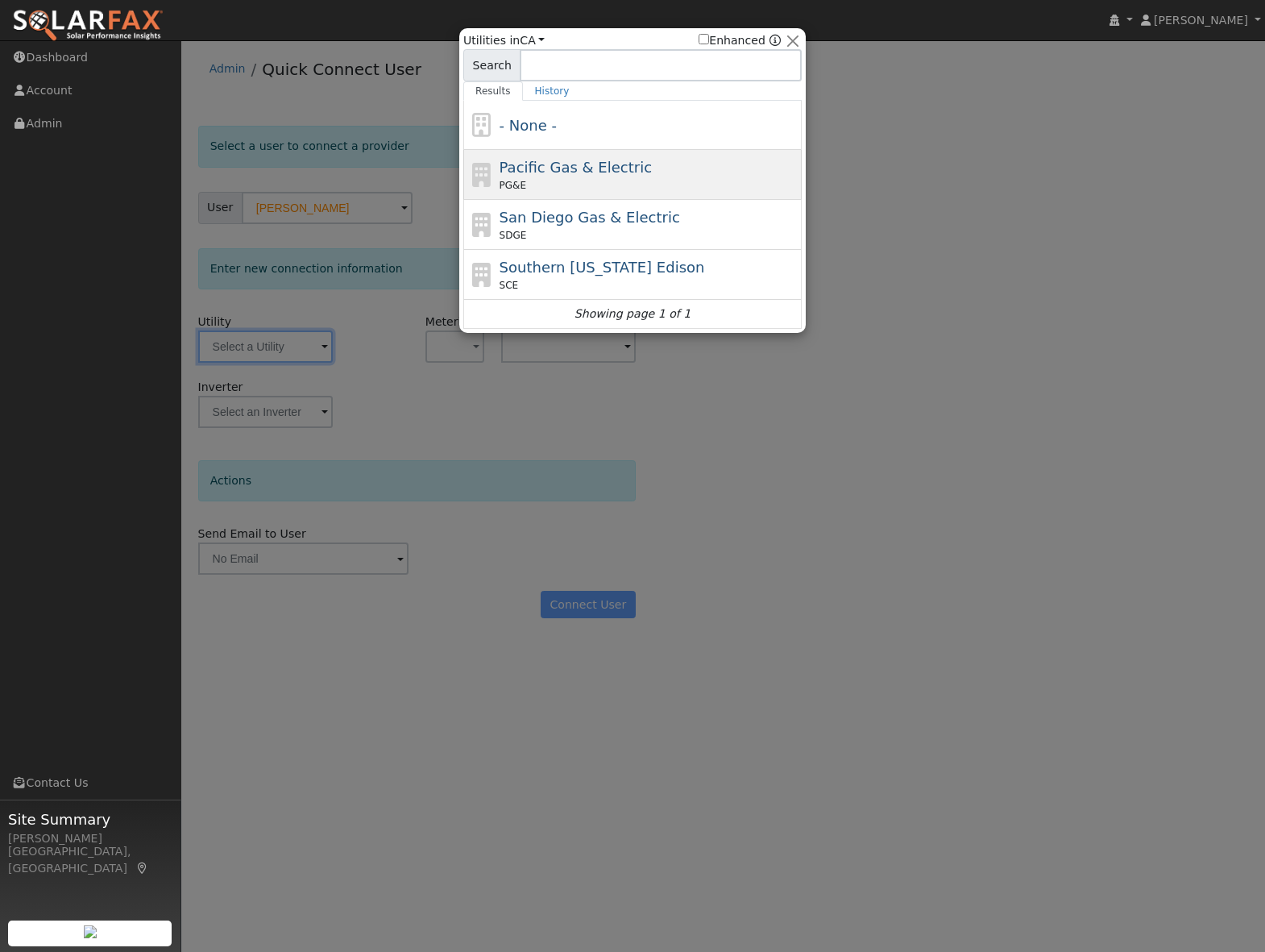
click at [558, 179] on div "PG&E" at bounding box center [649, 185] width 299 height 14
type input "PG&E"
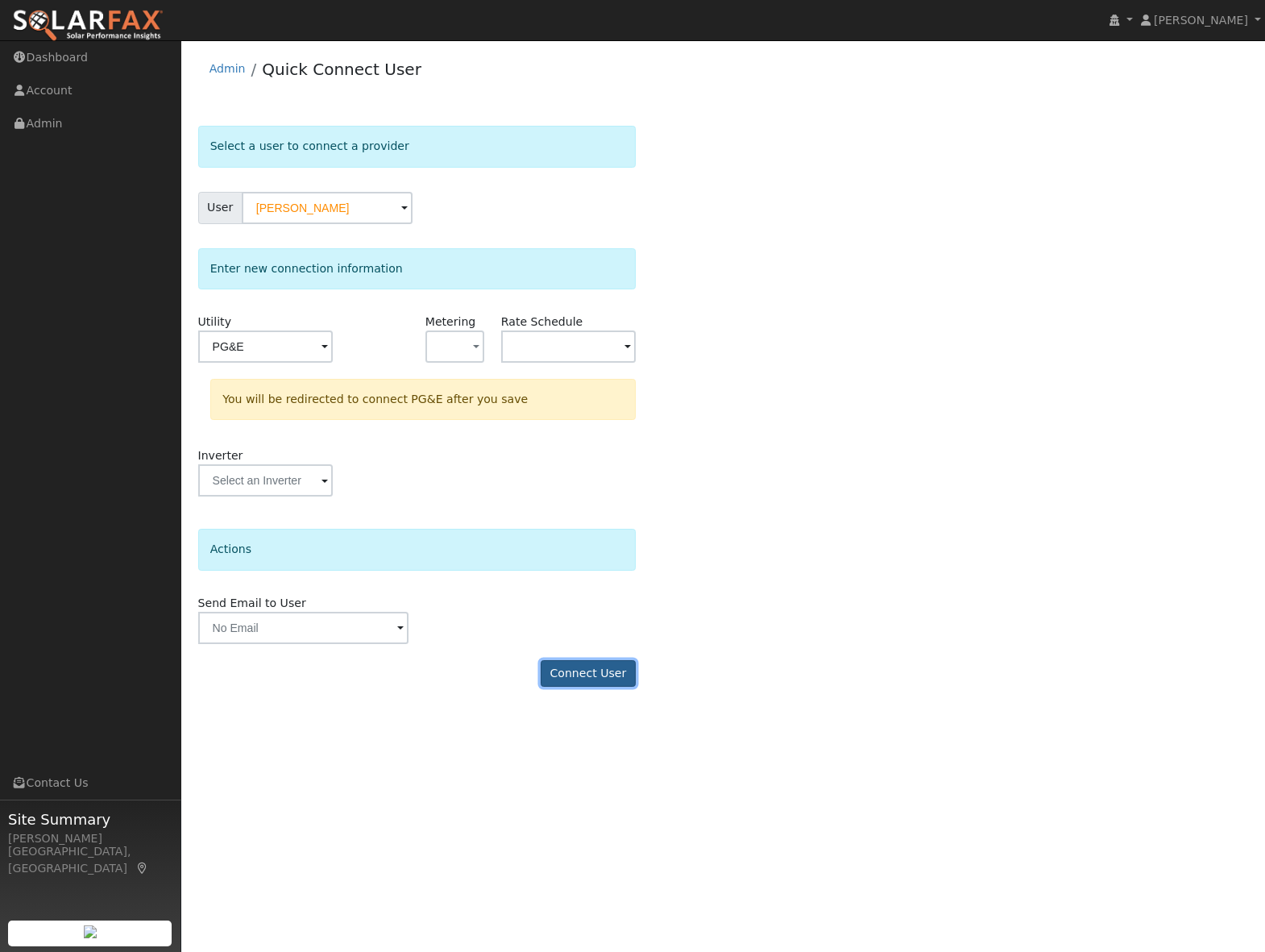
click at [593, 680] on button "Connect User" at bounding box center [588, 674] width 95 height 27
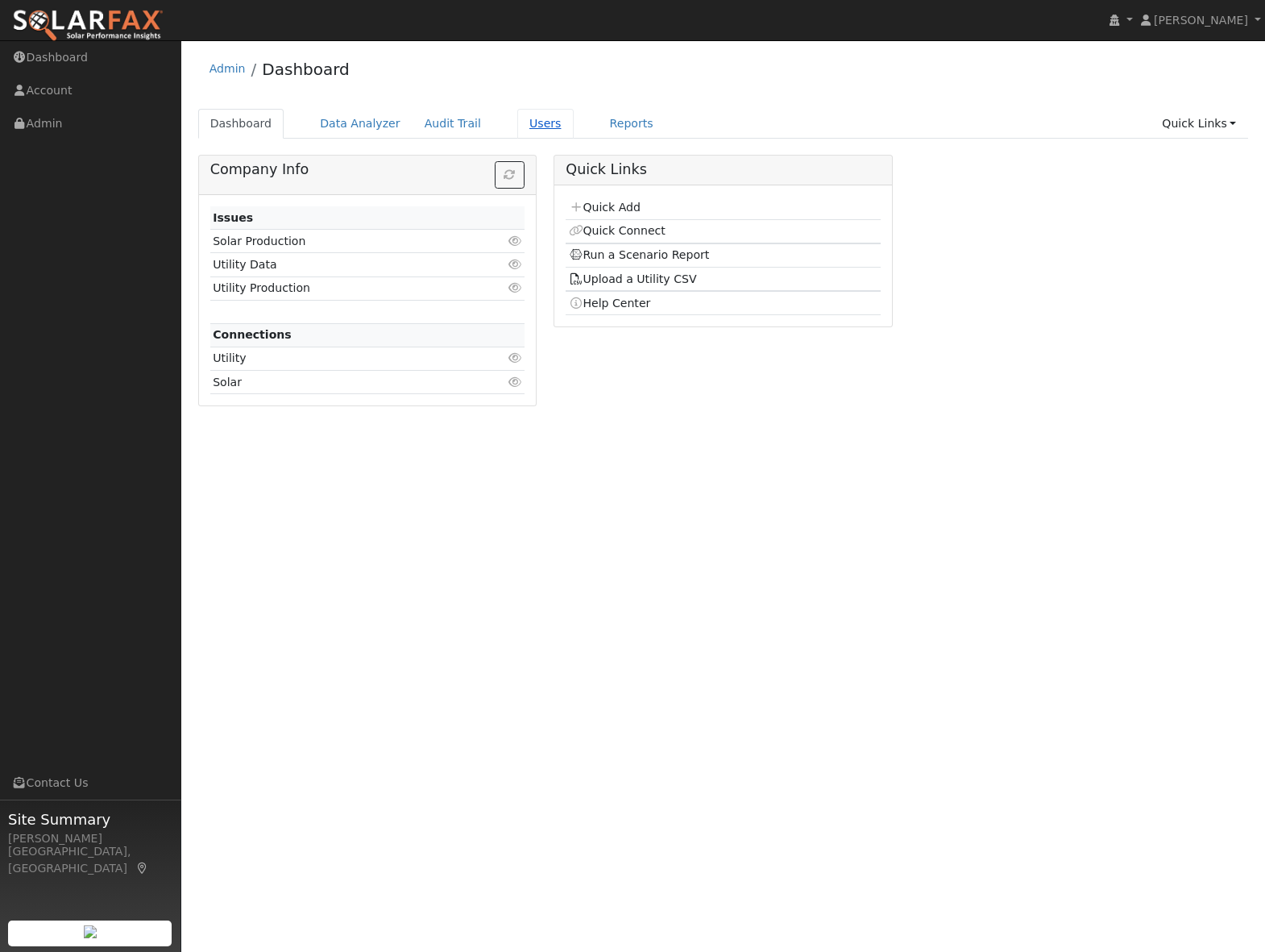
click at [531, 126] on link "Users" at bounding box center [546, 124] width 57 height 30
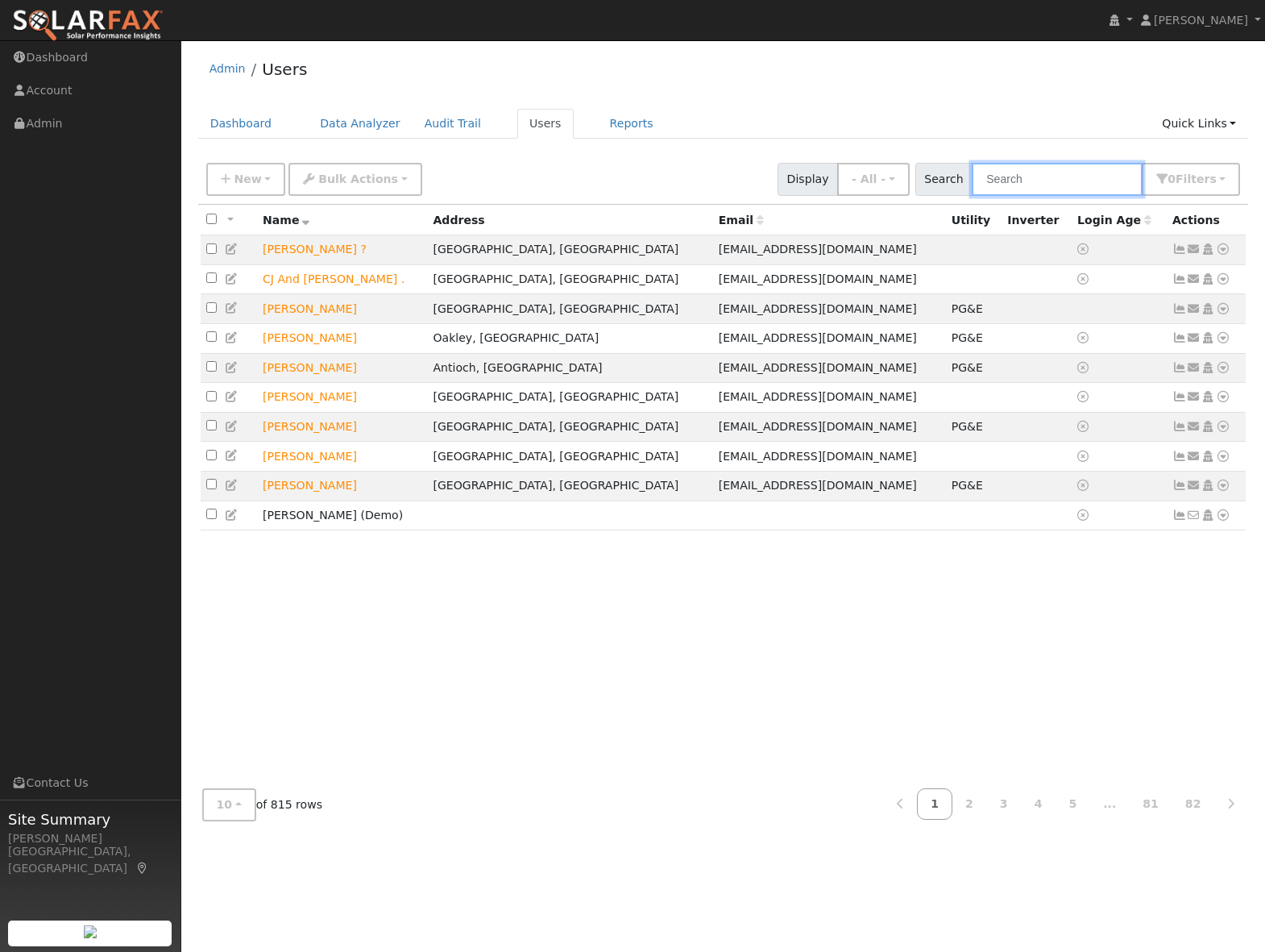
click at [1051, 176] on input "text" at bounding box center [1058, 179] width 171 height 33
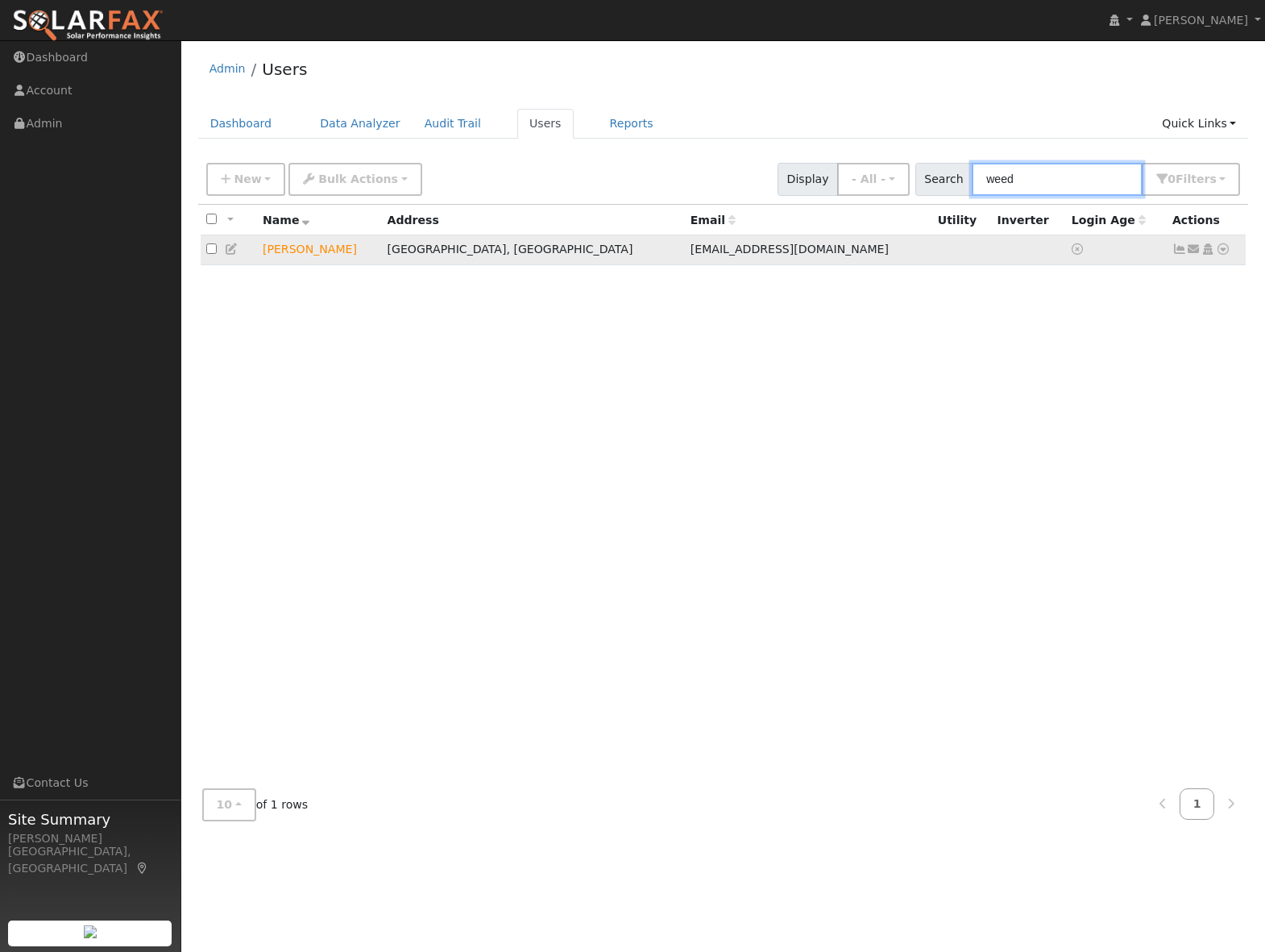
type input "weed"
click at [1228, 250] on icon at bounding box center [1223, 249] width 14 height 11
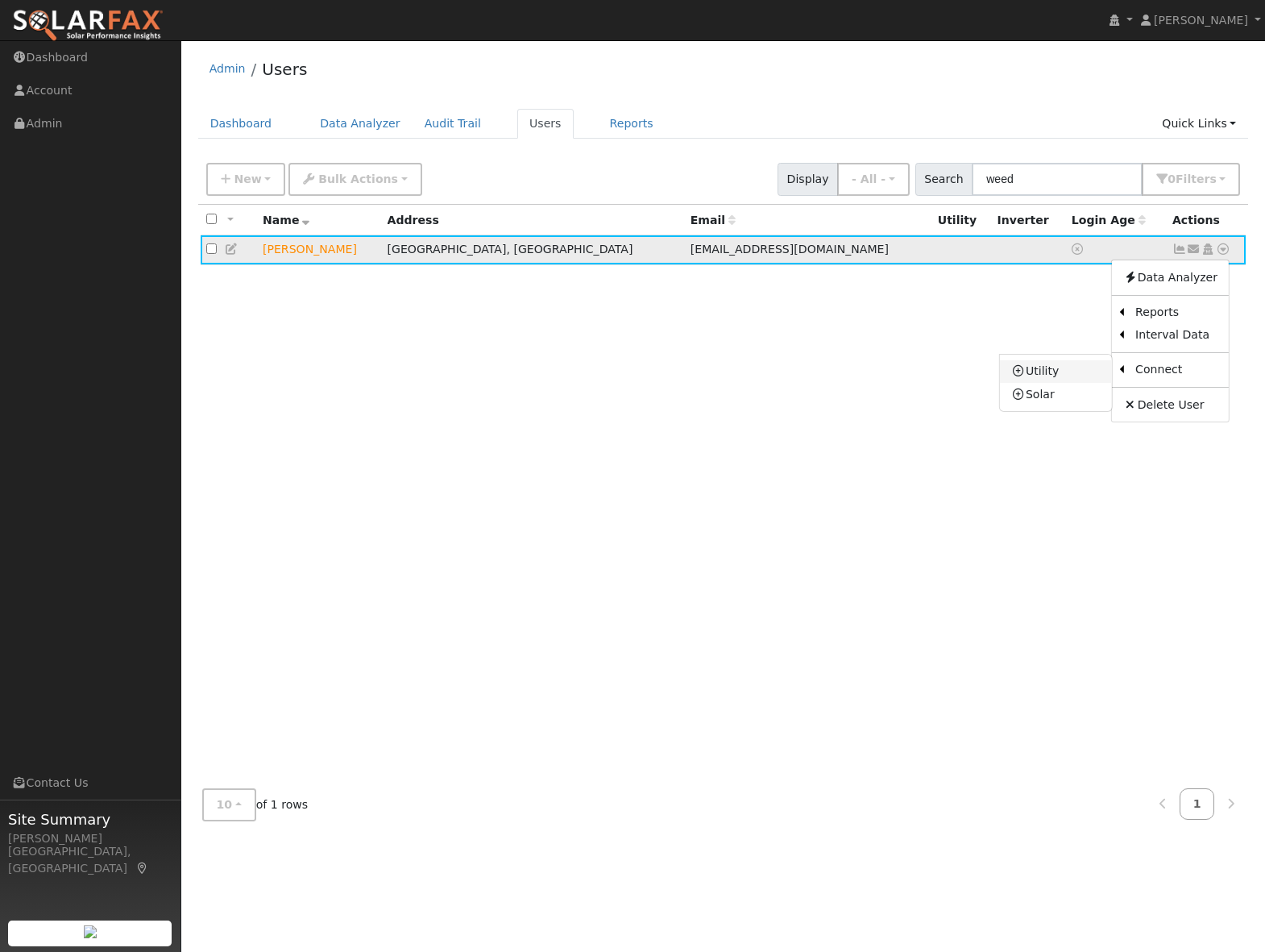
click at [1067, 376] on link "Utility" at bounding box center [1056, 371] width 112 height 23
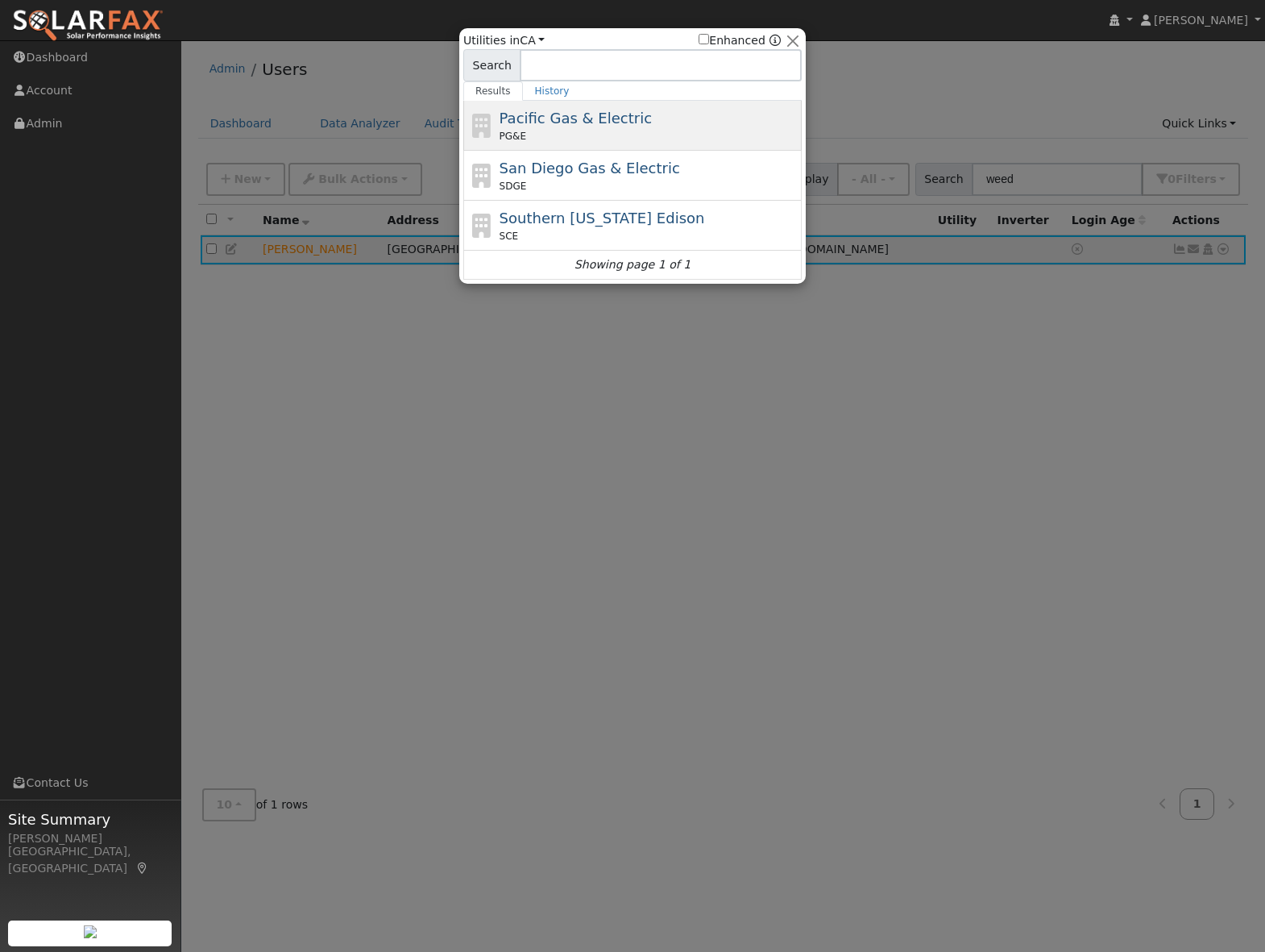
click at [593, 127] on div "Pacific Gas & Electric PG&E" at bounding box center [649, 125] width 299 height 36
